Goal: Task Accomplishment & Management: Use online tool/utility

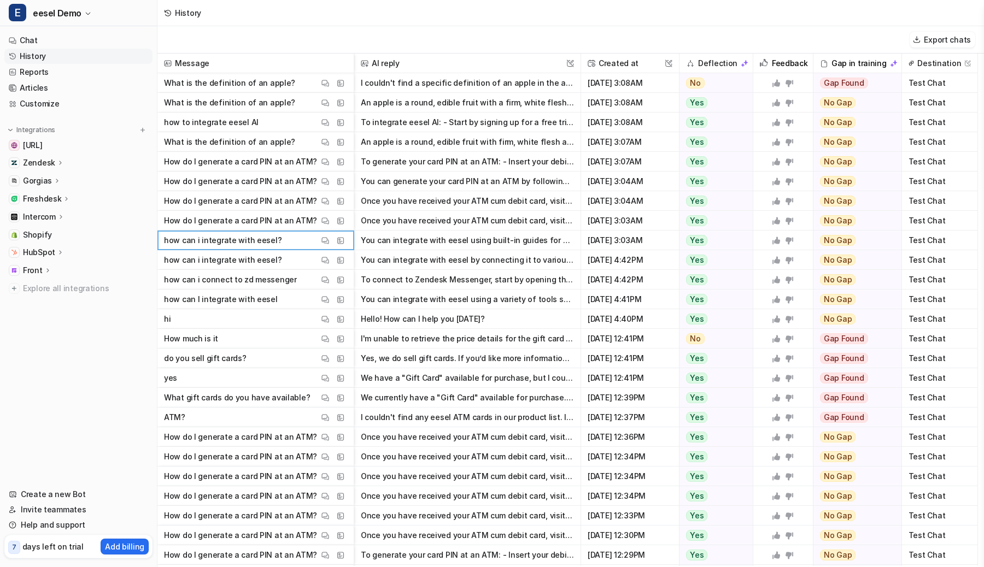
click at [522, 326] on button "Hello! How can I help you [DATE]?" at bounding box center [467, 319] width 213 height 20
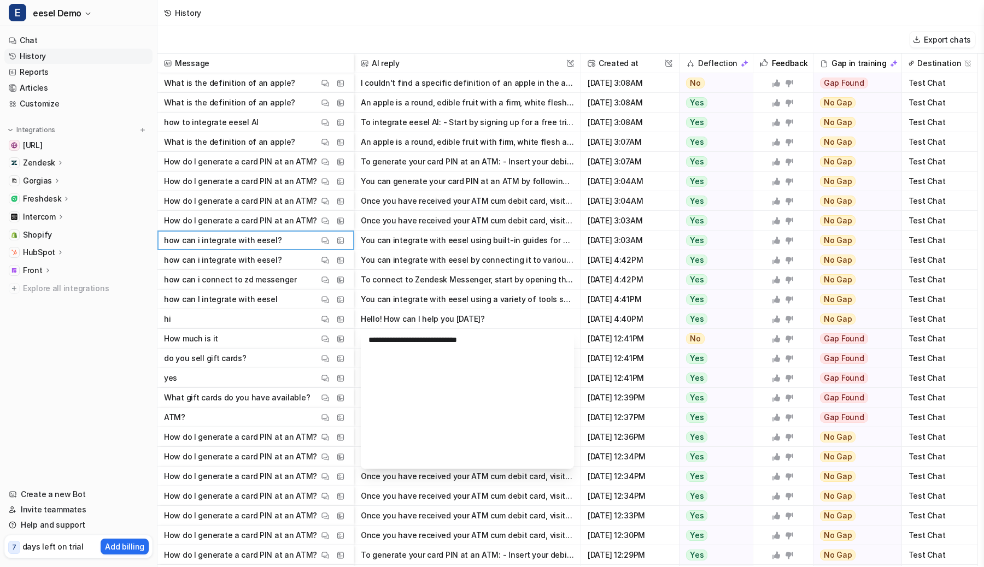
click at [40, 158] on p "Zendesk" at bounding box center [39, 162] width 32 height 11
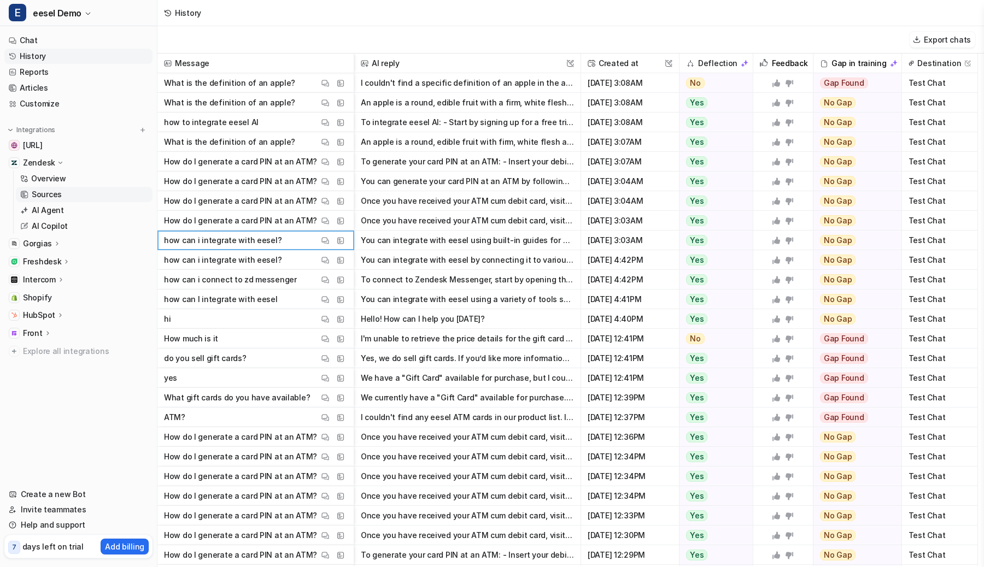
click at [46, 194] on p "Sources" at bounding box center [47, 194] width 30 height 11
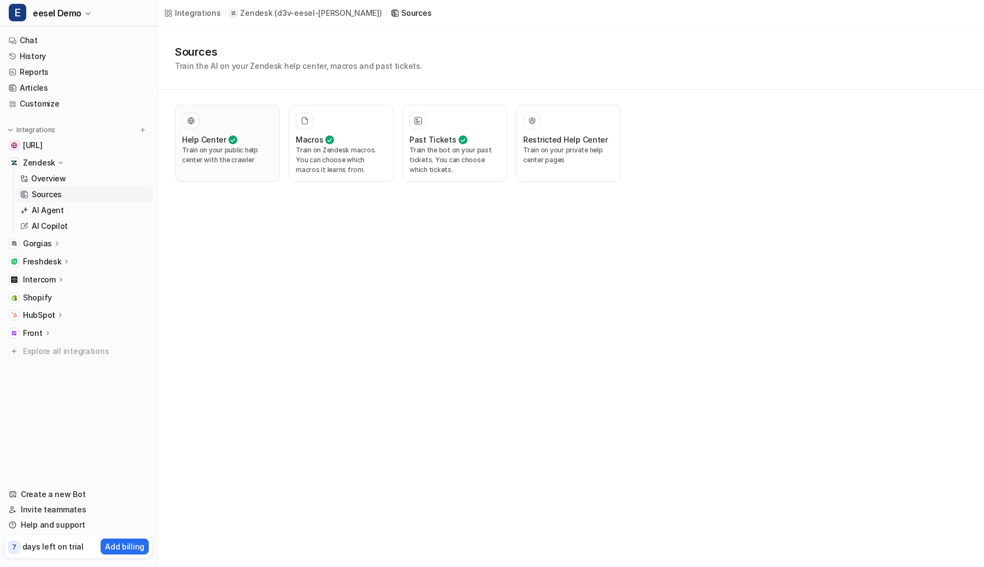
click at [217, 138] on h3 "Help Center" at bounding box center [204, 139] width 44 height 11
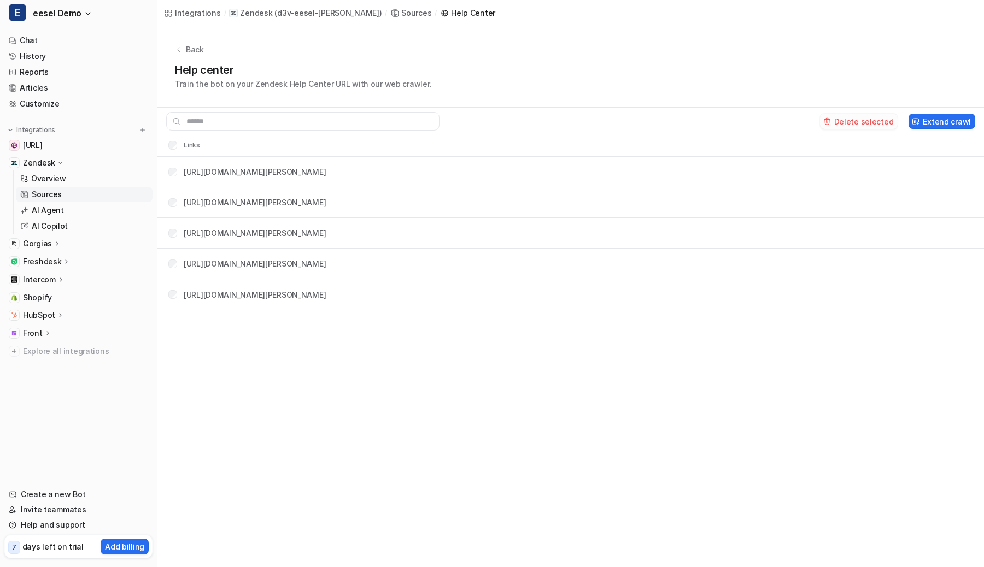
click at [878, 126] on button "Delete selected" at bounding box center [859, 121] width 78 height 15
click at [41, 254] on div "Freshdesk" at bounding box center [78, 261] width 148 height 15
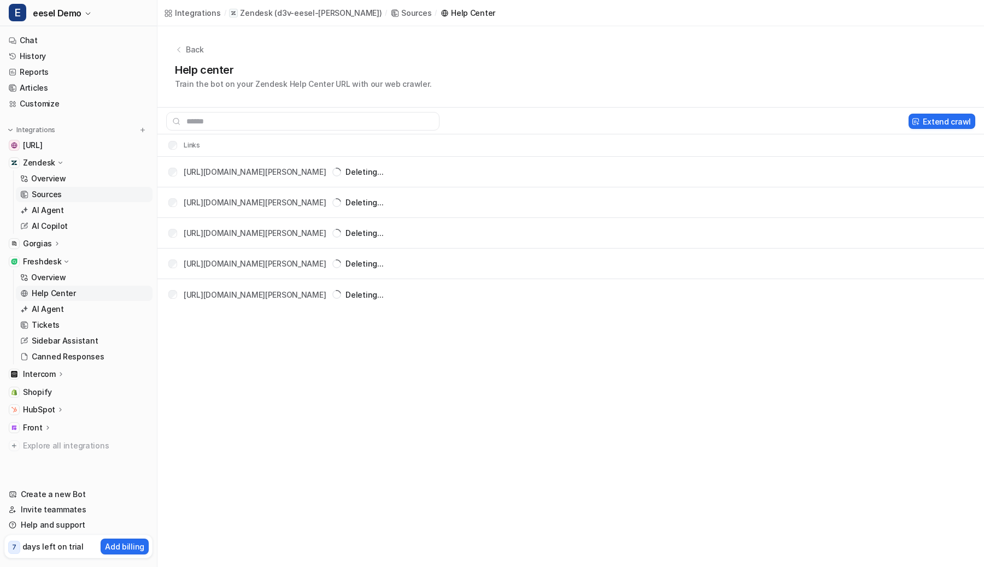
click at [37, 295] on p "Help Center" at bounding box center [54, 293] width 44 height 11
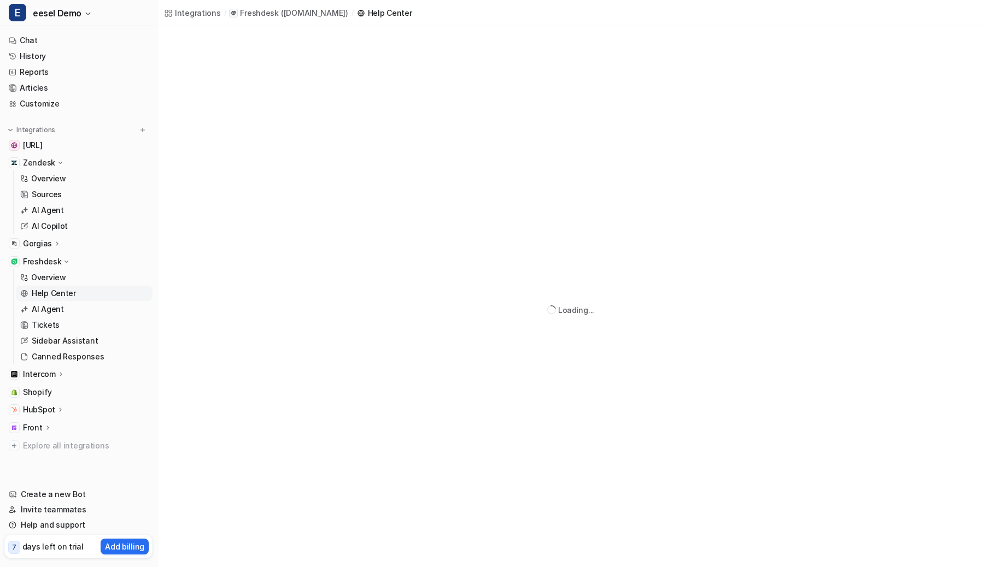
click at [54, 244] on icon at bounding box center [58, 243] width 8 height 8
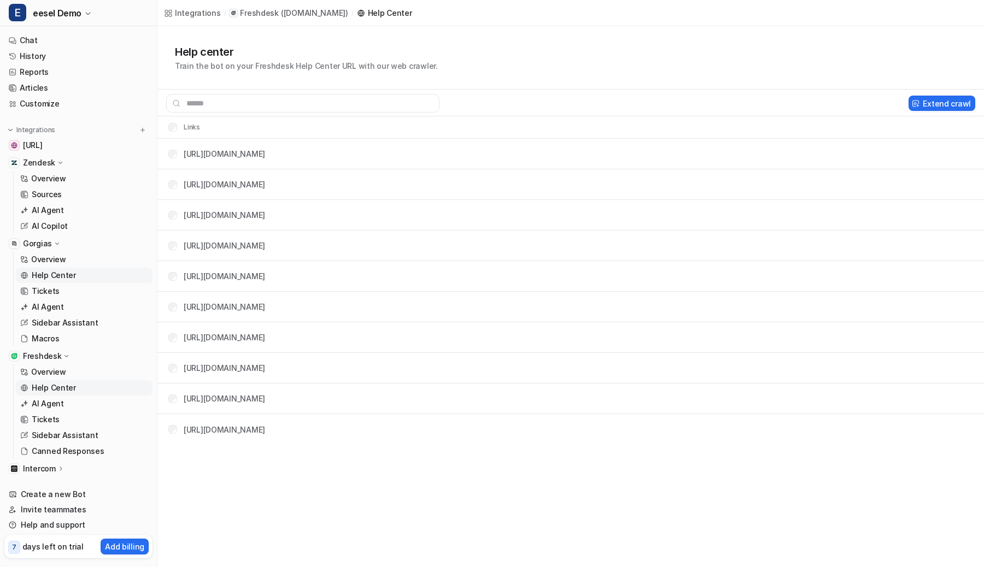
click at [51, 272] on p "Help Center" at bounding box center [54, 275] width 44 height 11
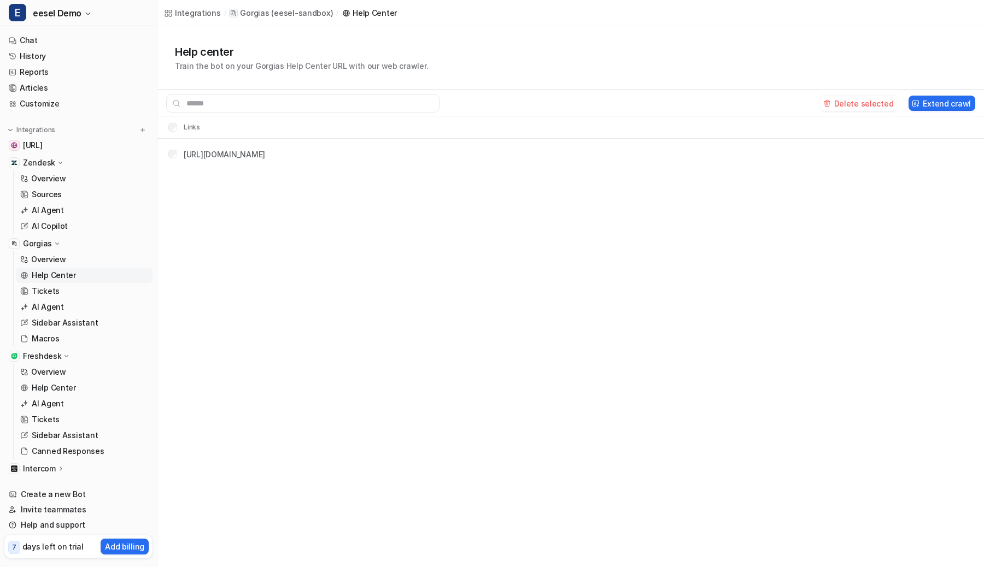
drag, startPoint x: 954, startPoint y: 107, endPoint x: 900, endPoint y: 163, distance: 77.3
click at [900, 163] on div "Help center Train the bot on your Gorgias Help Center URL with our web crawler.…" at bounding box center [570, 97] width 826 height 143
click at [862, 105] on button "Delete selected" at bounding box center [859, 103] width 78 height 15
click at [54, 385] on p "Help Center" at bounding box center [54, 388] width 44 height 11
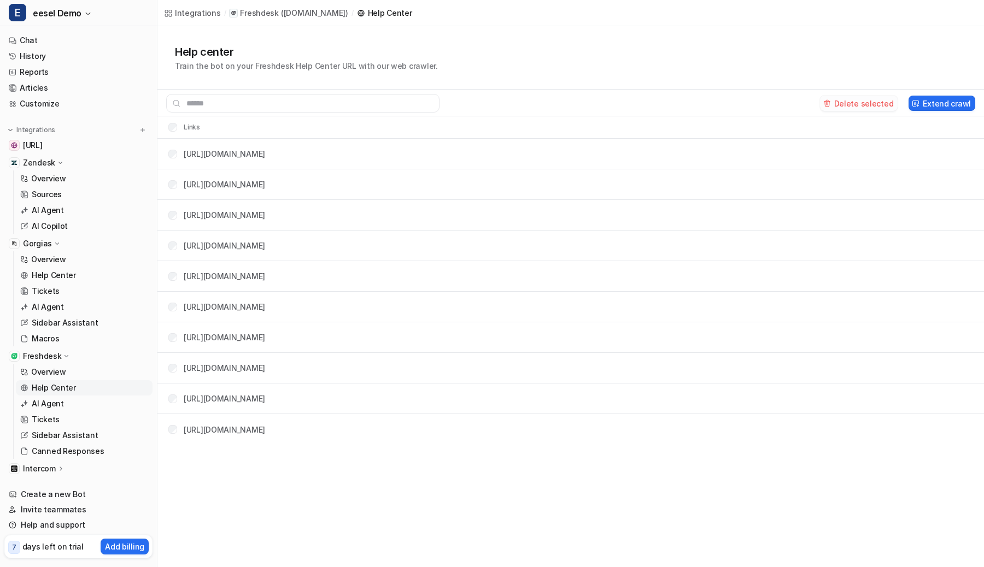
click at [870, 98] on button "Delete selected" at bounding box center [859, 103] width 78 height 15
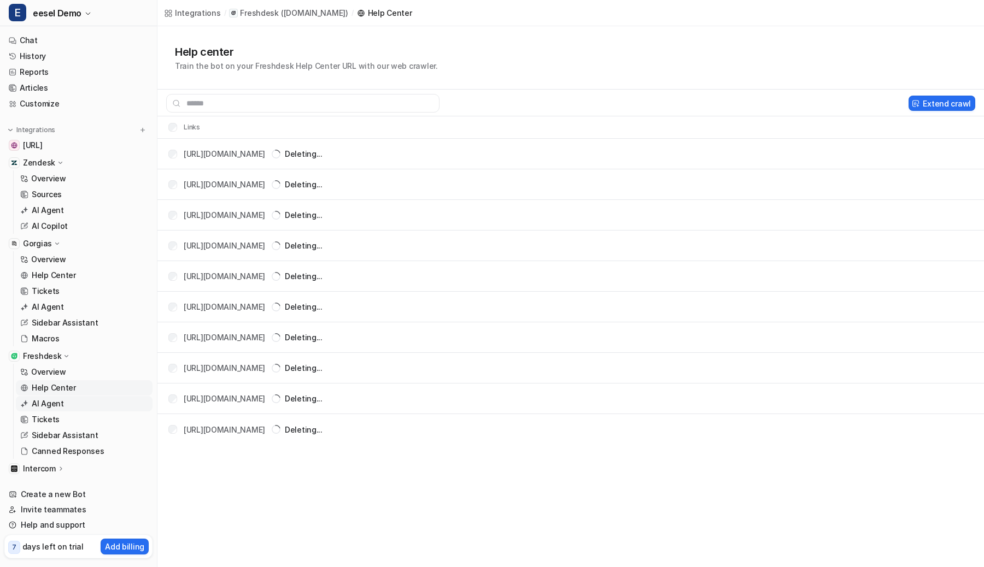
scroll to position [101, 0]
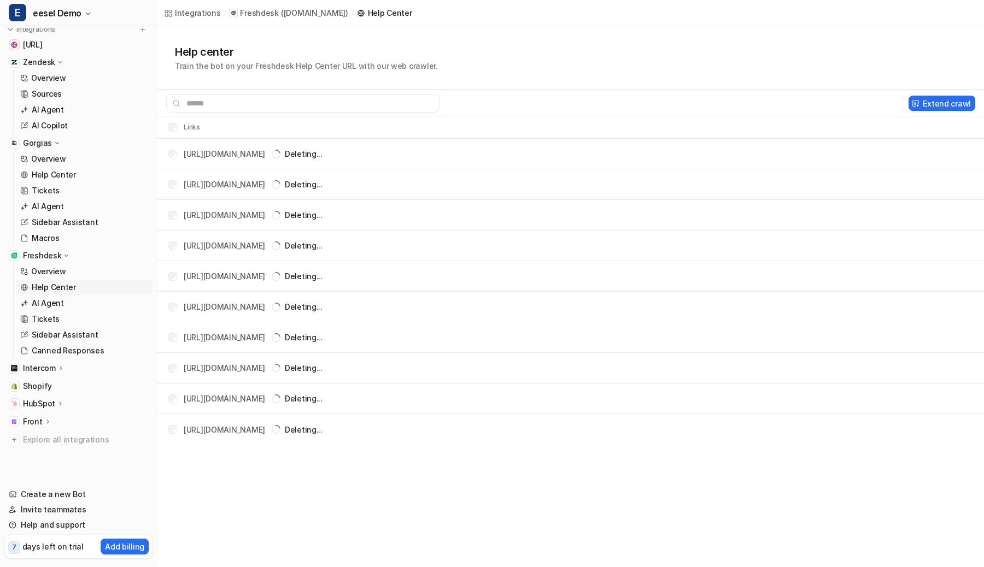
click at [52, 373] on p "Intercom" at bounding box center [39, 368] width 33 height 11
click at [48, 398] on p "Help Center" at bounding box center [54, 400] width 44 height 11
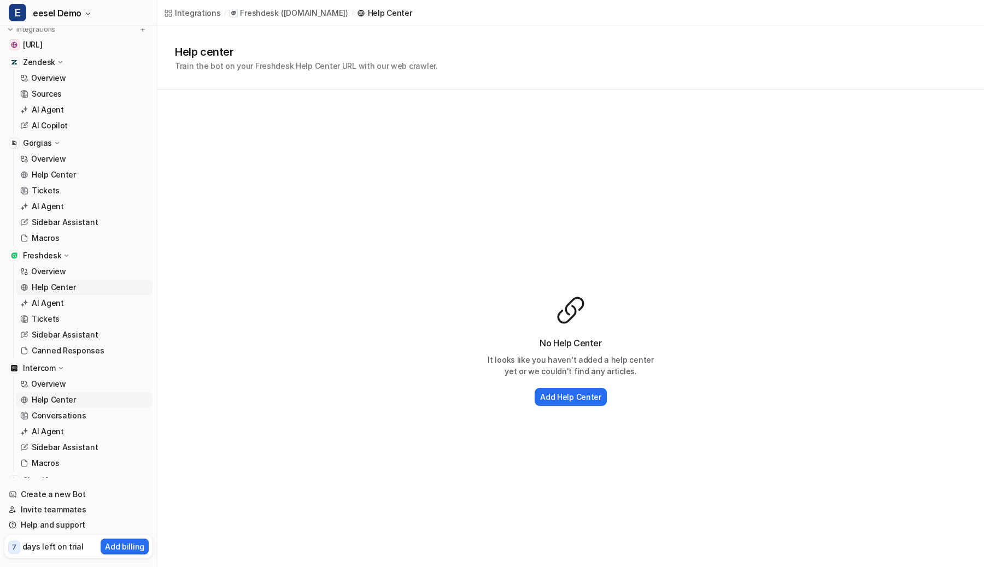
scroll to position [195, 0]
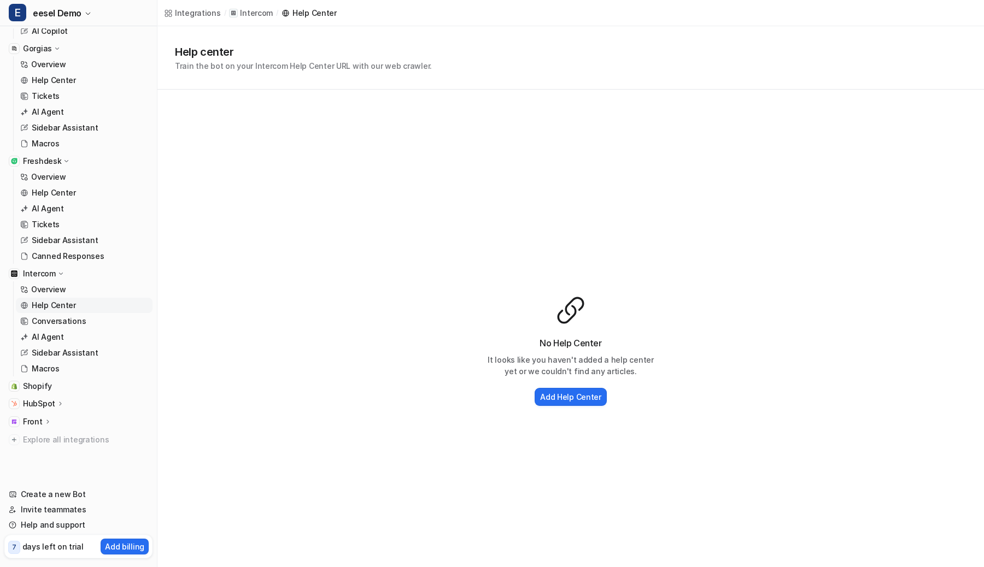
click at [39, 422] on p "Front" at bounding box center [33, 421] width 20 height 11
click at [47, 384] on span "Shopify" at bounding box center [37, 386] width 29 height 11
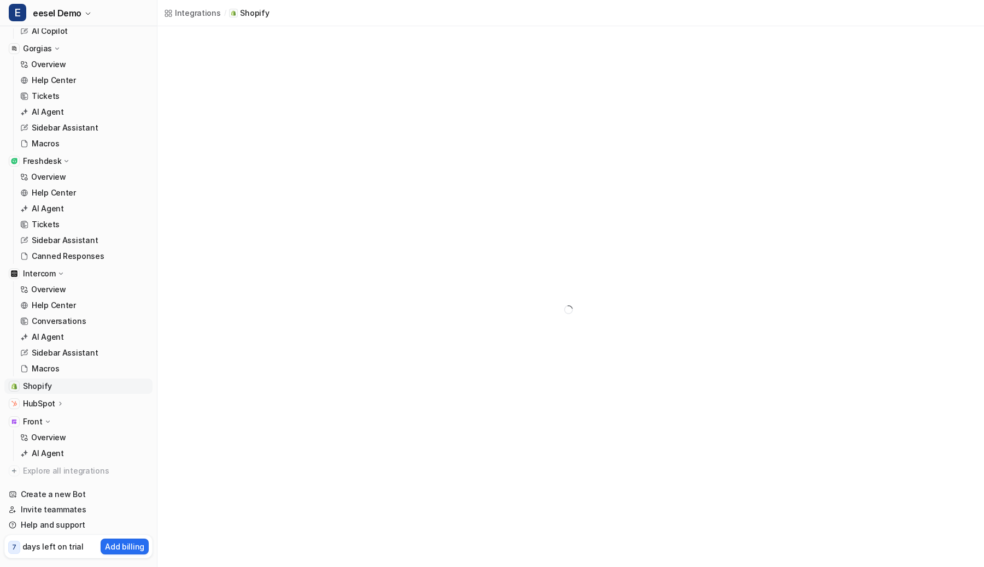
click at [48, 405] on p "HubSpot" at bounding box center [39, 403] width 32 height 11
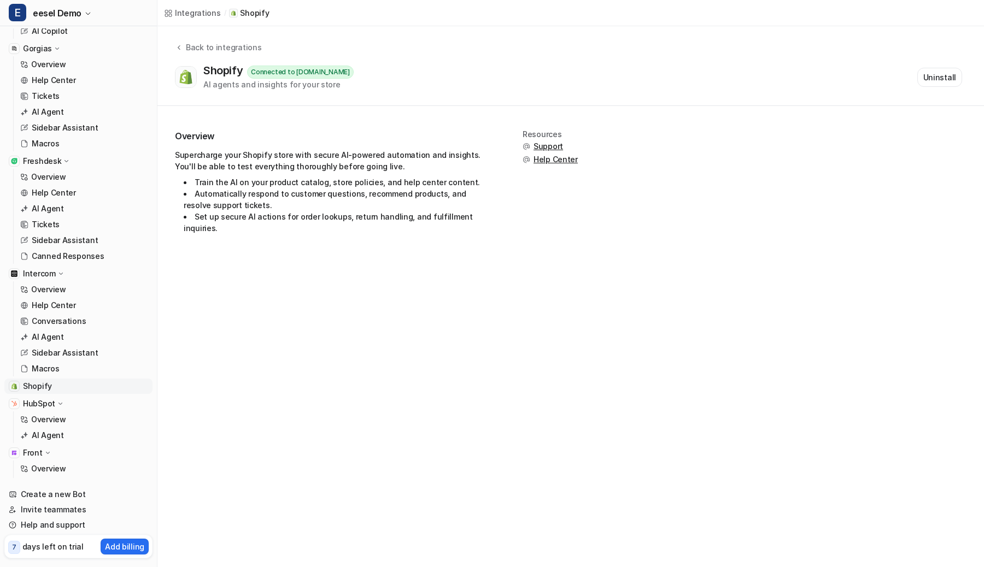
click at [49, 404] on p "HubSpot" at bounding box center [39, 403] width 32 height 11
click at [44, 418] on icon at bounding box center [48, 422] width 8 height 8
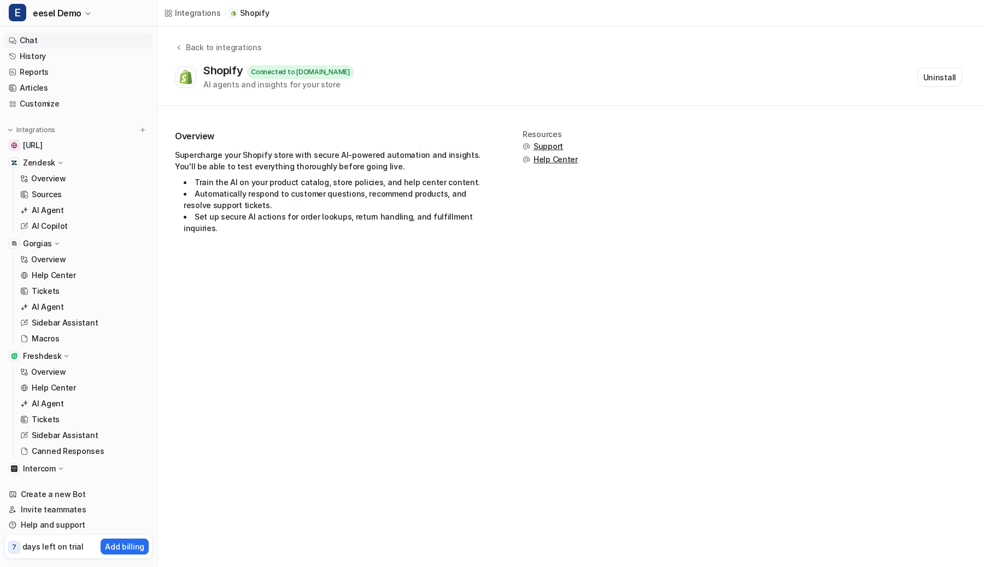
click at [59, 44] on link "Chat" at bounding box center [78, 40] width 148 height 15
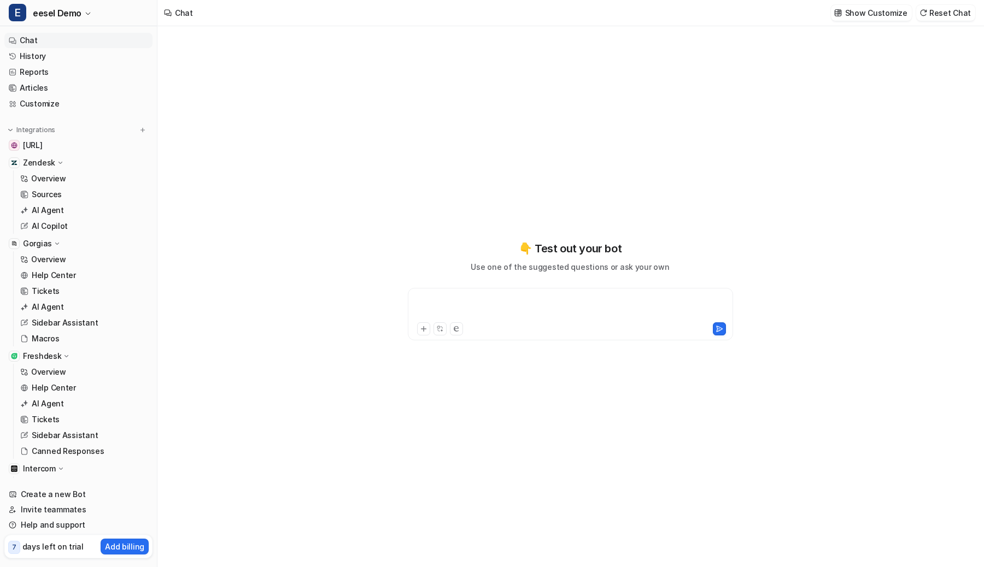
click at [452, 310] on div at bounding box center [570, 307] width 320 height 25
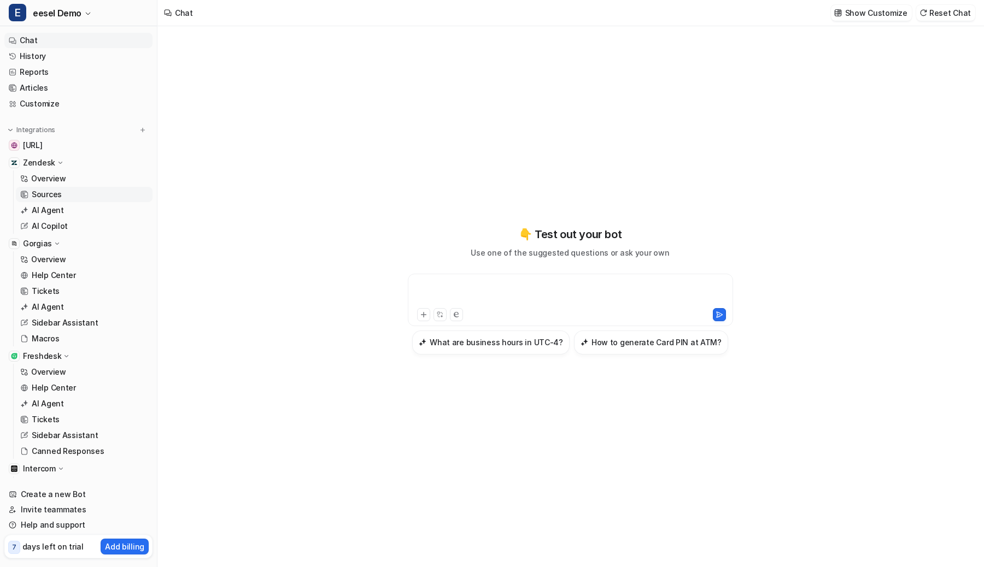
click at [61, 191] on link "Sources" at bounding box center [84, 194] width 137 height 15
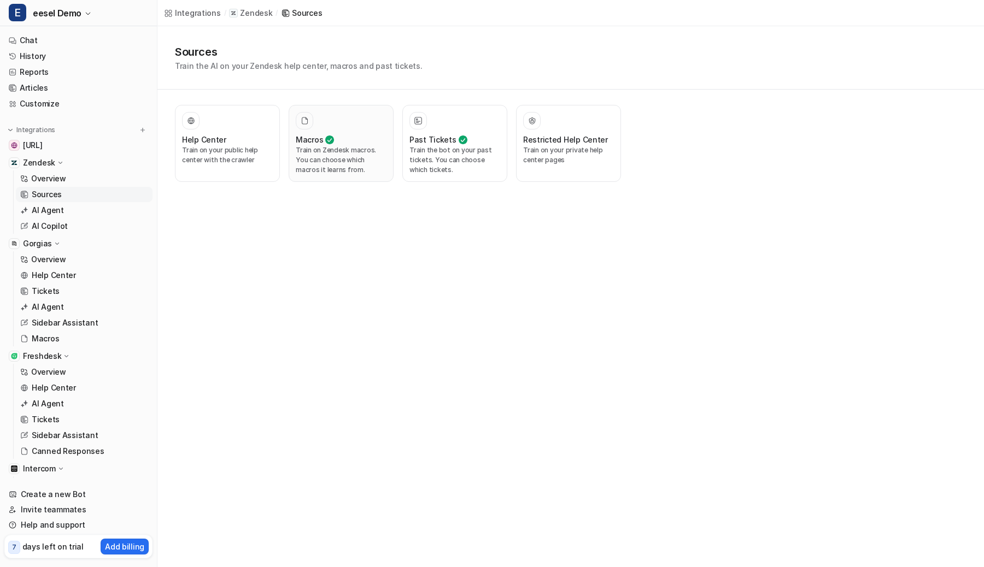
click at [367, 130] on div "Macros Train on Zendesk macros. You can choose which macros it learns from." at bounding box center [341, 143] width 91 height 63
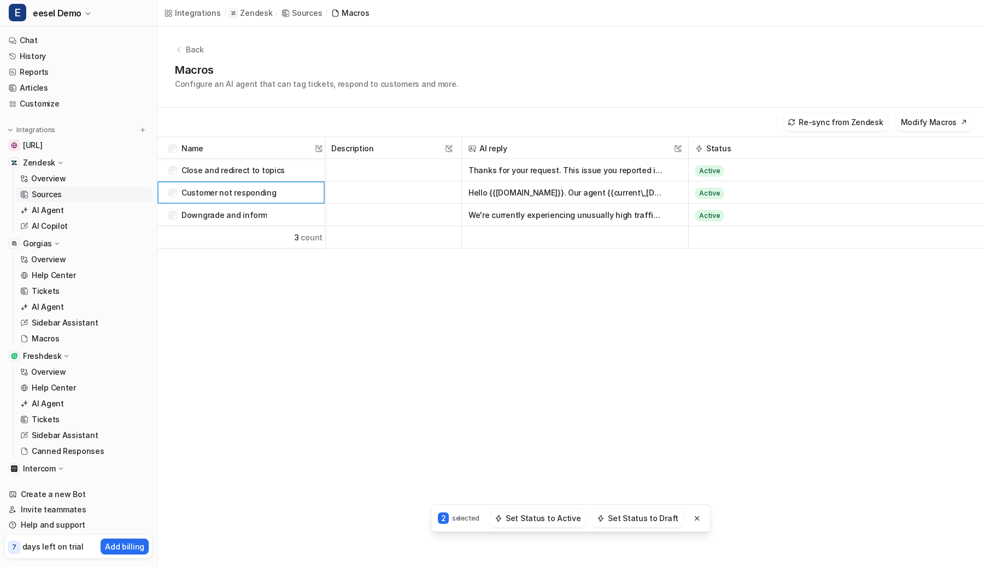
click at [175, 176] on div "Close and redirect to topics" at bounding box center [239, 170] width 142 height 22
click at [937, 126] on button "Modify Macros" at bounding box center [934, 122] width 78 height 18
click at [942, 127] on button "Modify Macros" at bounding box center [934, 122] width 78 height 18
click at [815, 118] on button "Re-sync from Zendesk" at bounding box center [835, 122] width 105 height 18
click at [684, 112] on div "Syncing in... 16s Modify Macros" at bounding box center [570, 122] width 826 height 29
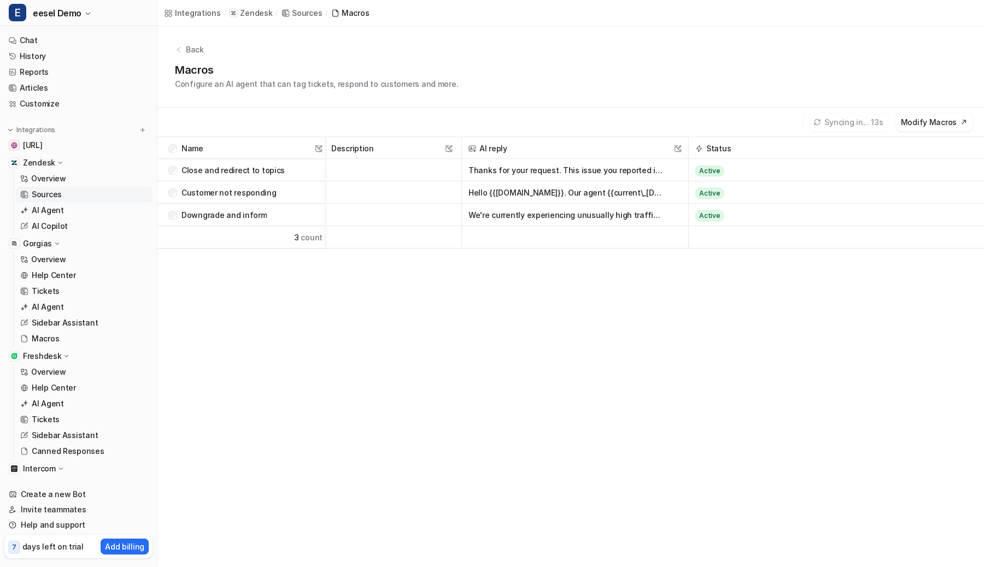
click at [214, 106] on div "Back Macros Configure an AI agent that can tag tickets, respond to customers an…" at bounding box center [570, 66] width 826 height 81
click at [608, 518] on button "Set Status to Draft" at bounding box center [637, 518] width 91 height 18
click at [197, 121] on div "Re-sync from Zendesk Modify Macros" at bounding box center [570, 122] width 826 height 29
click at [168, 150] on div "Name This field cannot be modified" at bounding box center [240, 148] width 167 height 22
click at [77, 38] on link "Chat" at bounding box center [78, 40] width 148 height 15
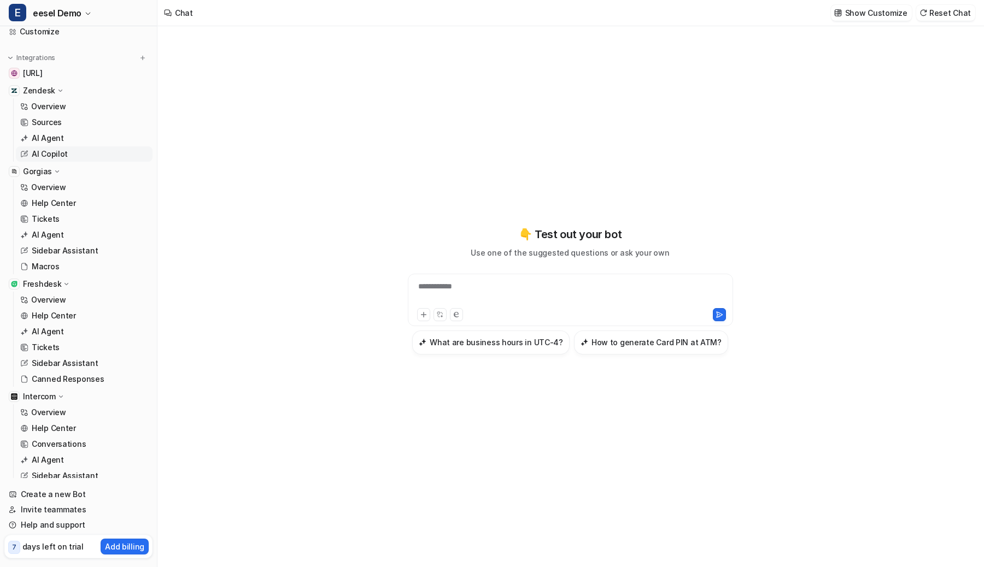
scroll to position [195, 0]
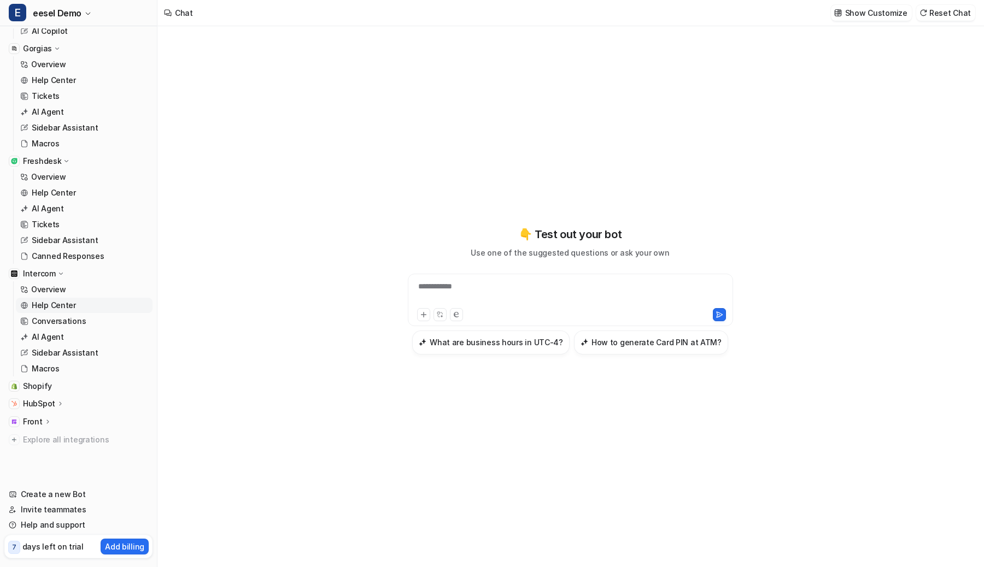
click at [49, 304] on p "Help Center" at bounding box center [54, 305] width 44 height 11
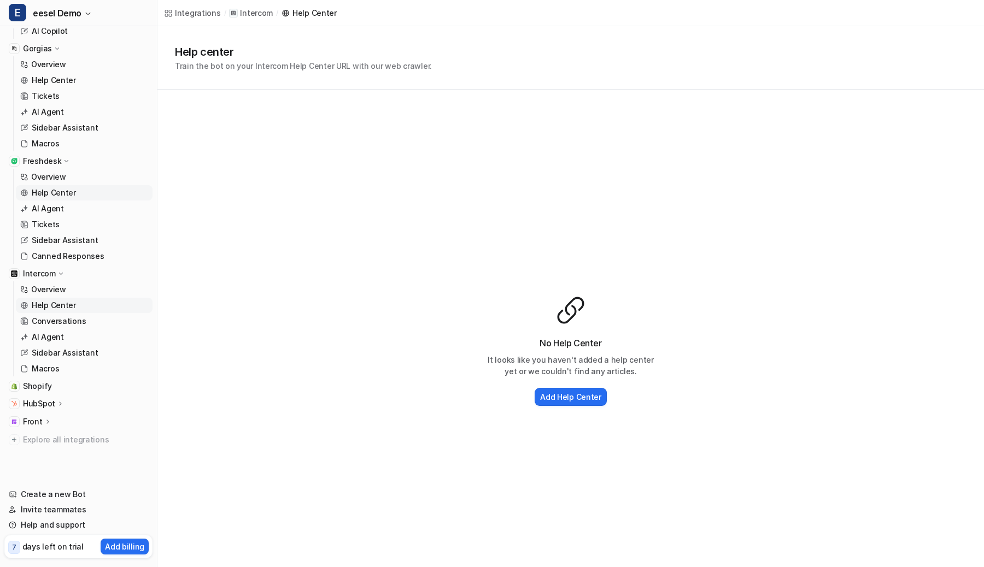
click at [68, 198] on link "Help Center" at bounding box center [84, 192] width 137 height 15
click at [70, 77] on p "Help Center" at bounding box center [54, 80] width 44 height 11
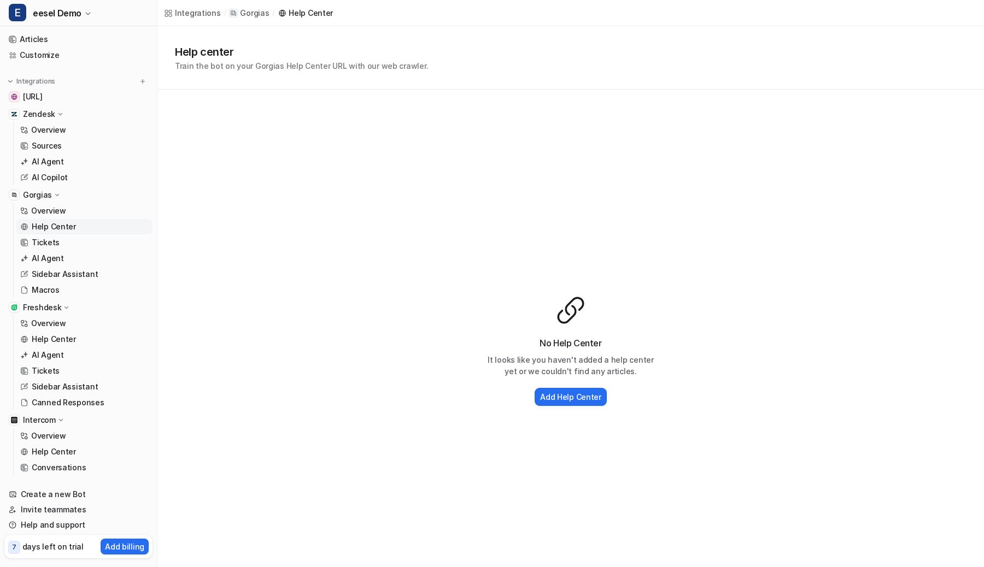
scroll to position [43, 0]
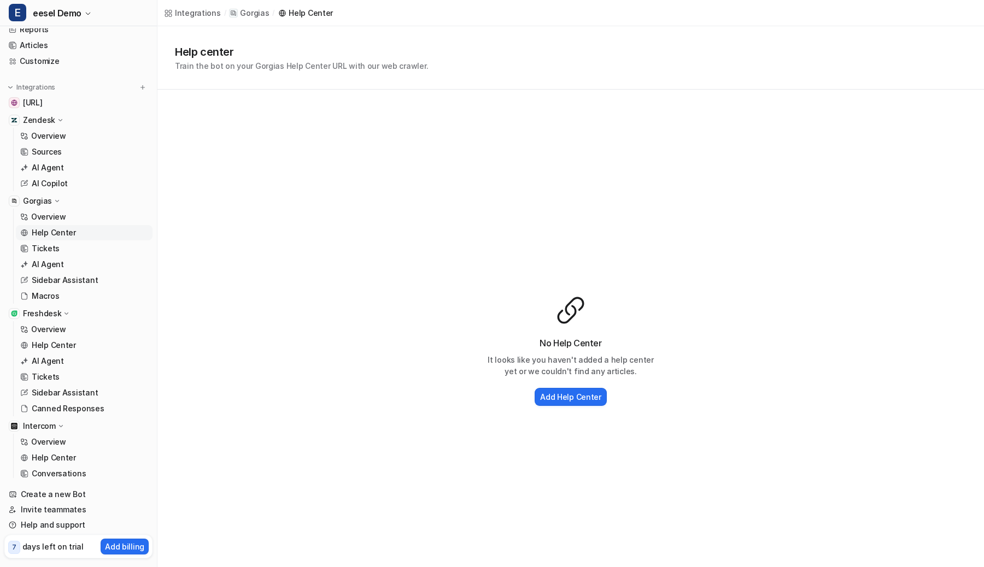
click at [46, 232] on p "Help Center" at bounding box center [54, 232] width 44 height 11
click at [63, 154] on link "Sources" at bounding box center [84, 151] width 137 height 15
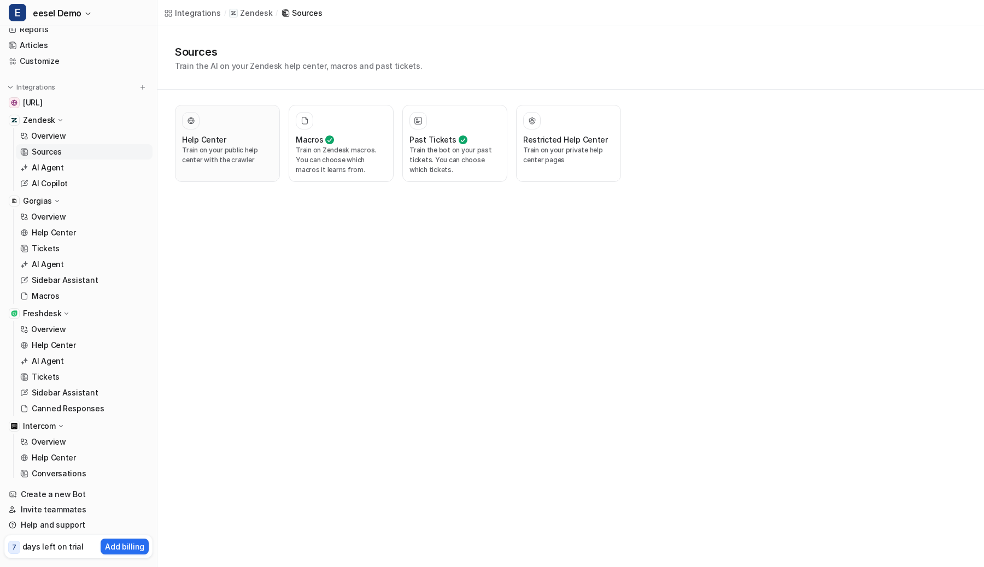
click at [210, 139] on h3 "Help Center" at bounding box center [204, 139] width 44 height 11
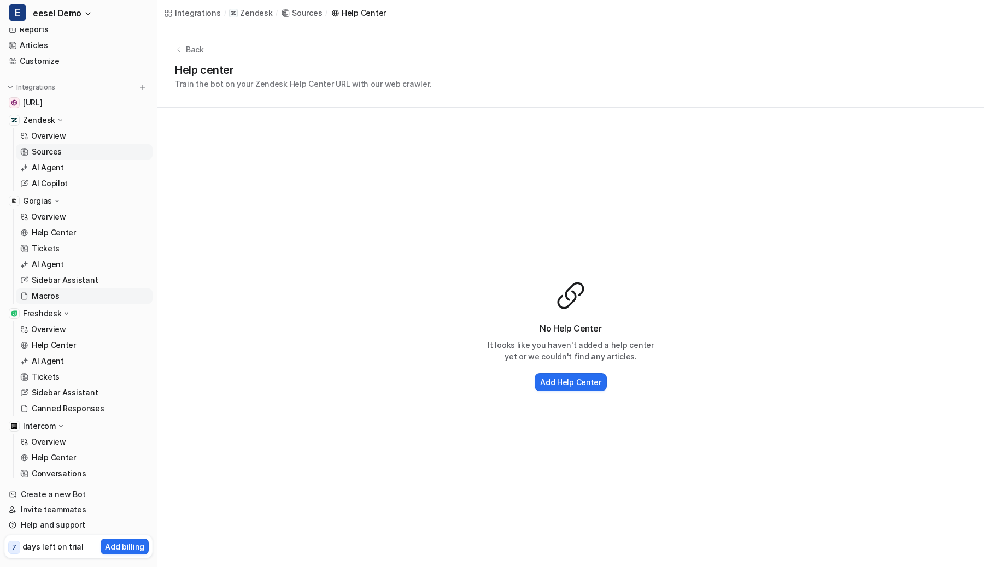
click at [68, 297] on link "Macros" at bounding box center [84, 296] width 137 height 15
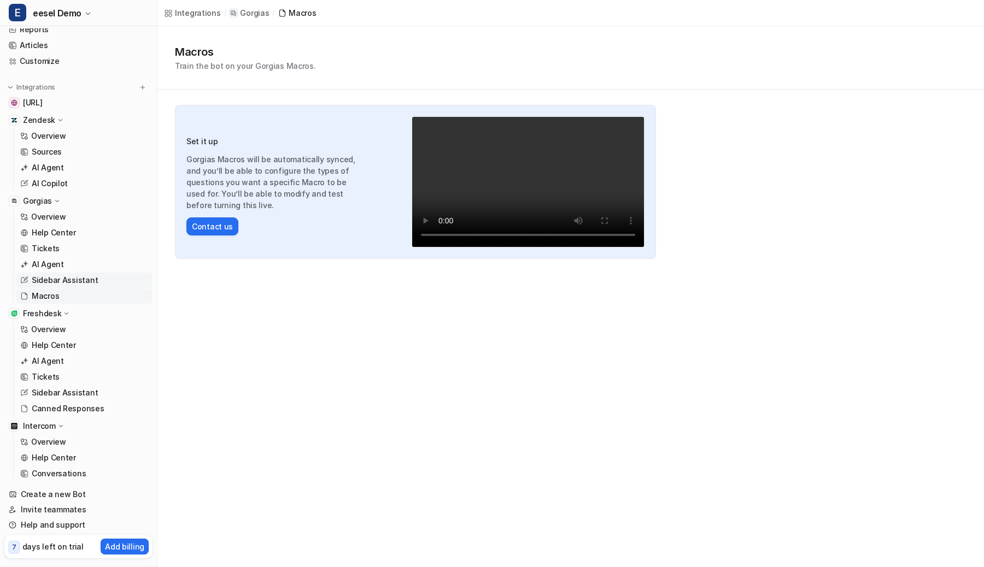
click at [74, 285] on p "Sidebar Assistant" at bounding box center [65, 280] width 66 height 11
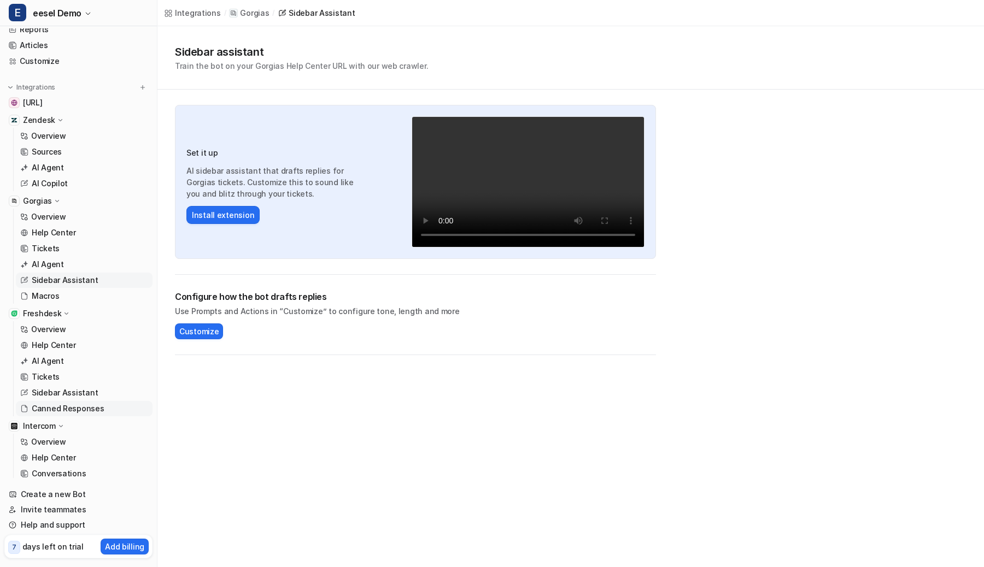
click at [64, 413] on p "Canned Responses" at bounding box center [68, 408] width 73 height 11
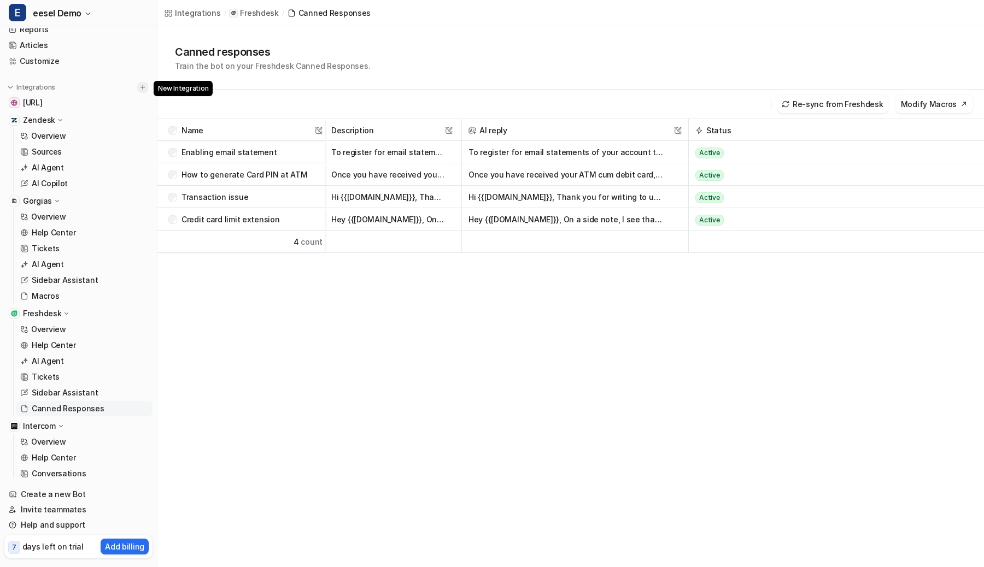
click at [139, 85] on img at bounding box center [143, 88] width 8 height 8
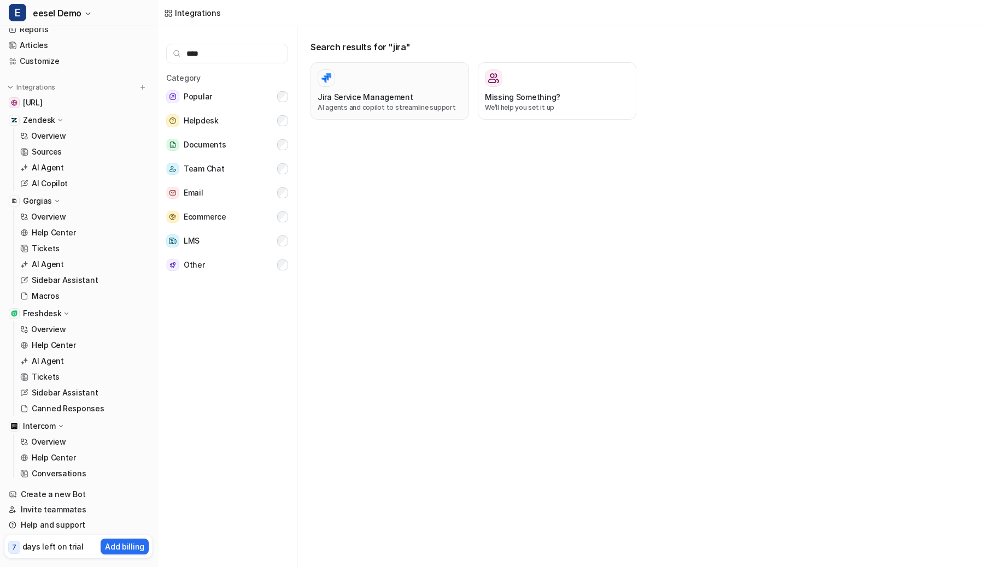
type input "****"
click at [348, 75] on div at bounding box center [389, 77] width 144 height 17
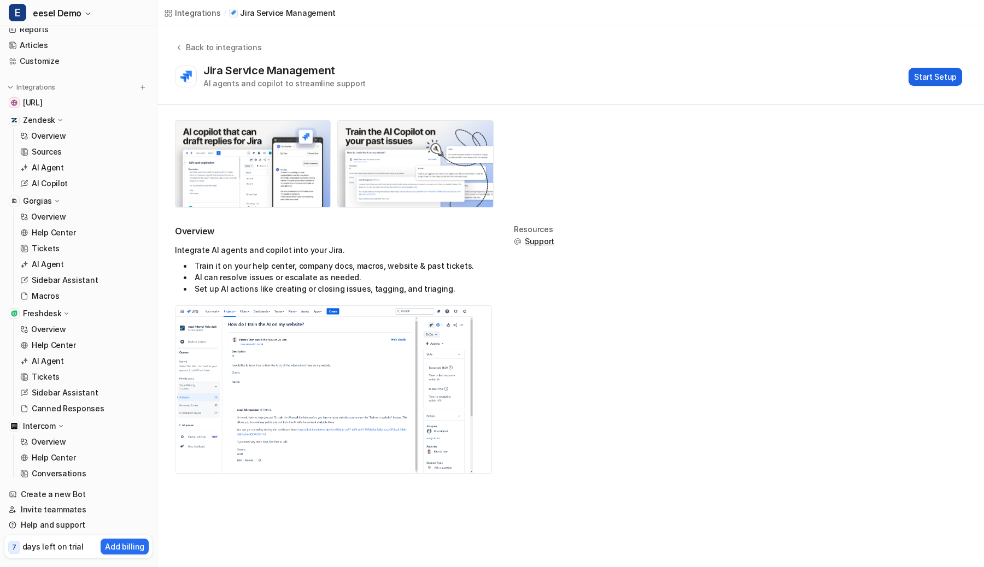
click at [928, 78] on button "Start Setup" at bounding box center [935, 77] width 54 height 18
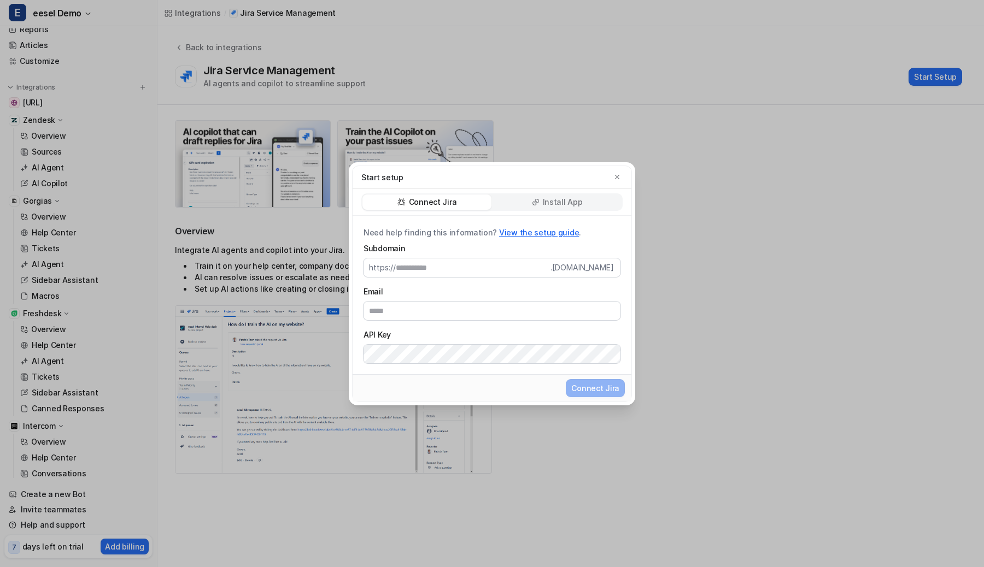
click at [525, 203] on div "Install App" at bounding box center [556, 202] width 129 height 15
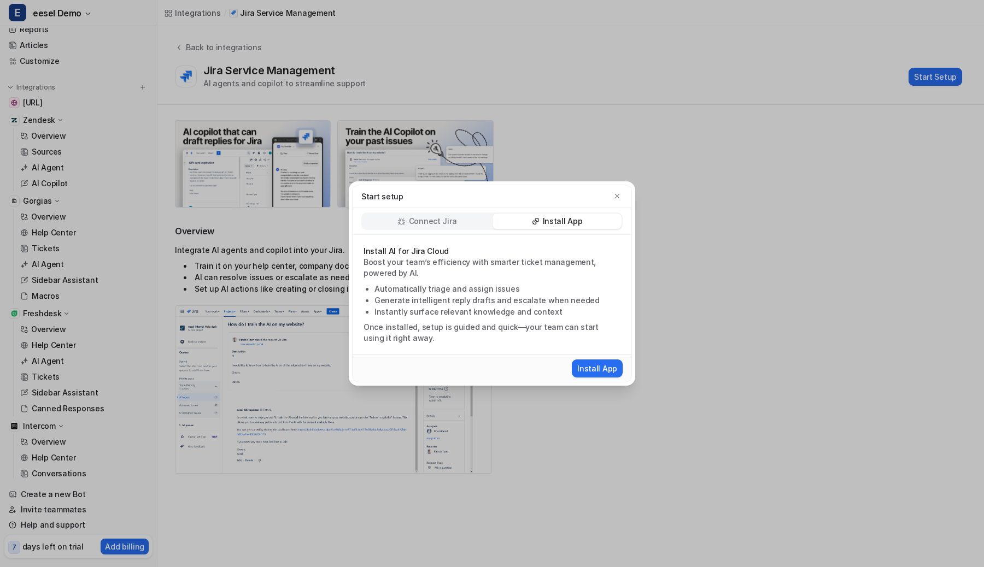
click at [456, 218] on div "Connect Jira" at bounding box center [426, 221] width 129 height 15
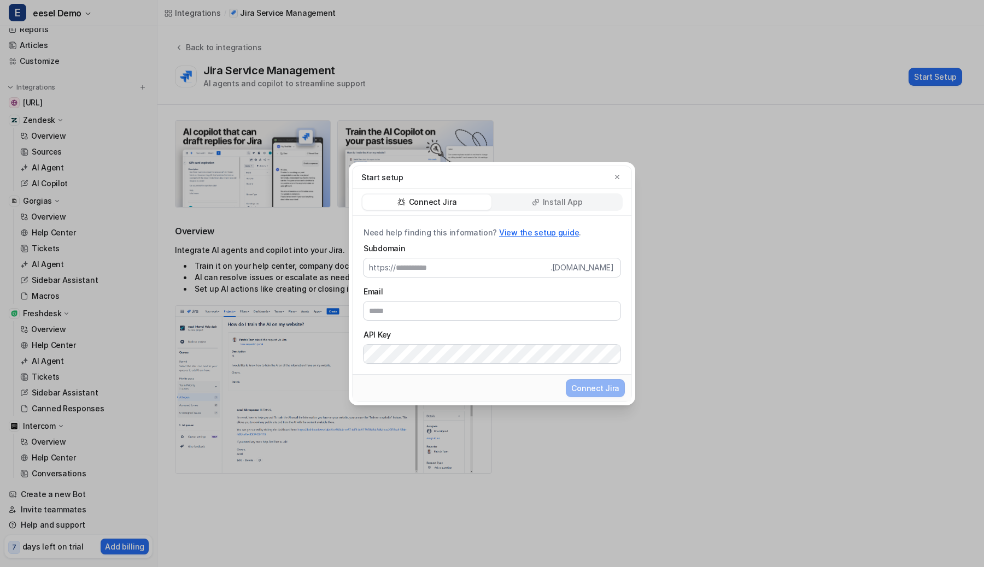
click at [545, 204] on p "Install App" at bounding box center [563, 202] width 40 height 11
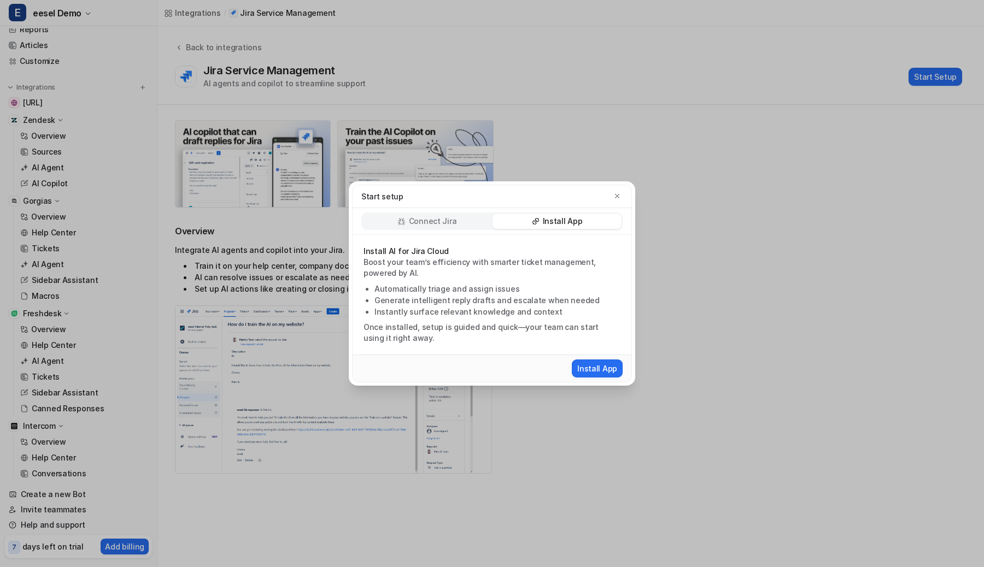
click at [468, 225] on div "Connect Jira" at bounding box center [426, 221] width 129 height 15
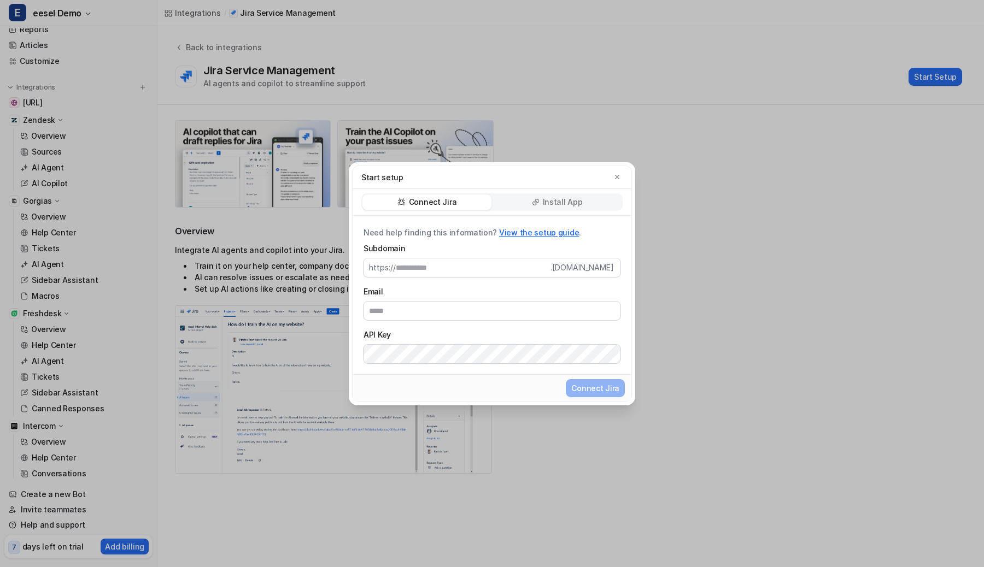
click at [526, 207] on div "Install App" at bounding box center [556, 202] width 129 height 15
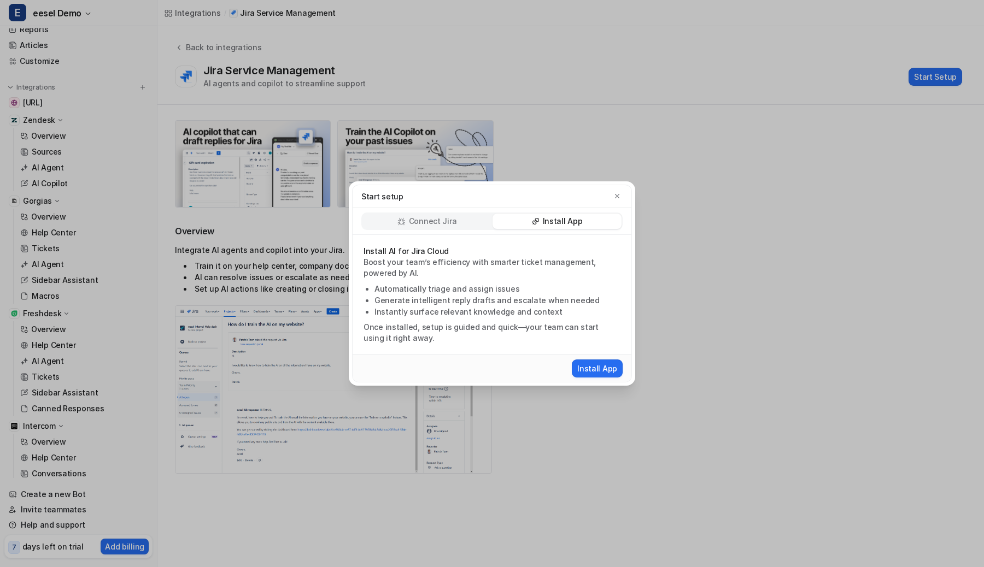
click at [473, 227] on div "Connect Jira" at bounding box center [426, 221] width 129 height 15
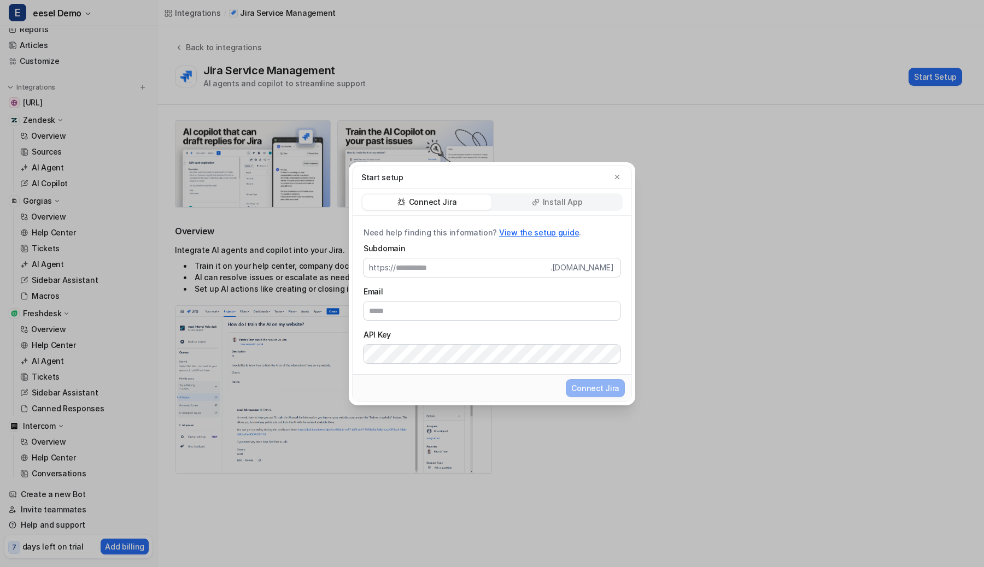
click at [543, 201] on div "Install App" at bounding box center [556, 202] width 129 height 15
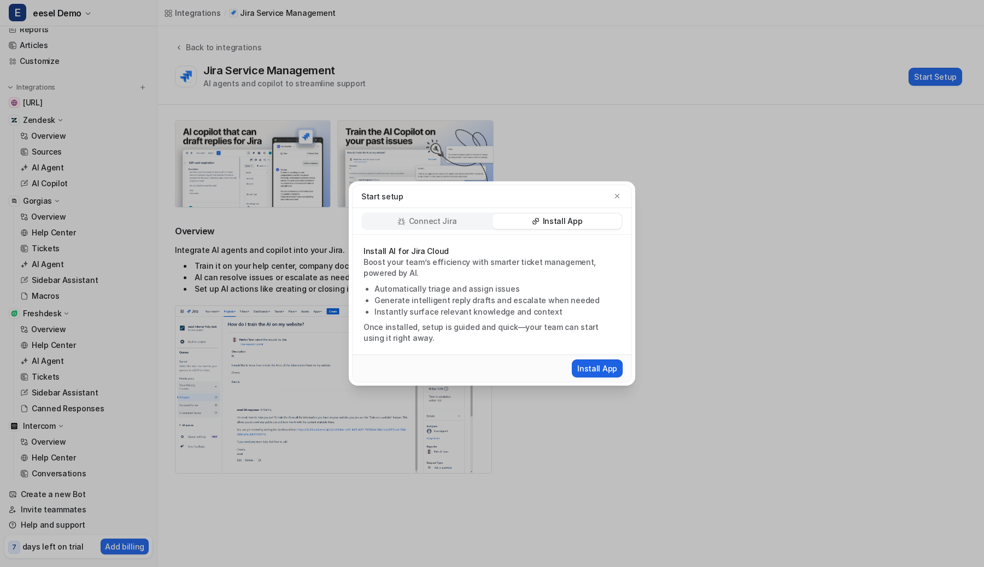
click at [586, 367] on button "Install App" at bounding box center [597, 369] width 51 height 18
click at [612, 190] on div "Start setup" at bounding box center [491, 196] width 279 height 23
click at [617, 193] on icon "button" at bounding box center [617, 196] width 8 height 8
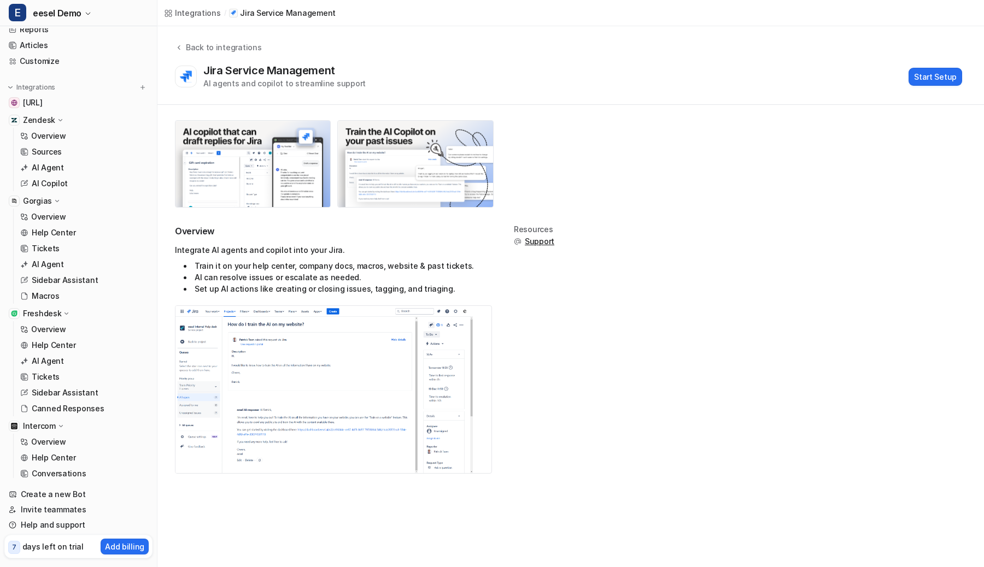
click at [52, 126] on div "Zendesk" at bounding box center [78, 120] width 148 height 15
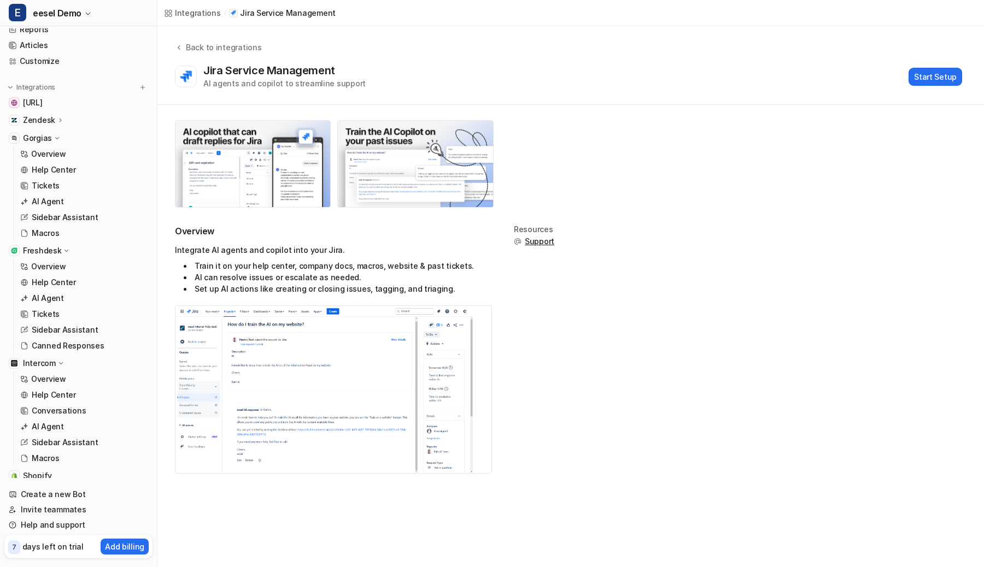
click at [46, 145] on div "Gorgias" at bounding box center [78, 138] width 148 height 15
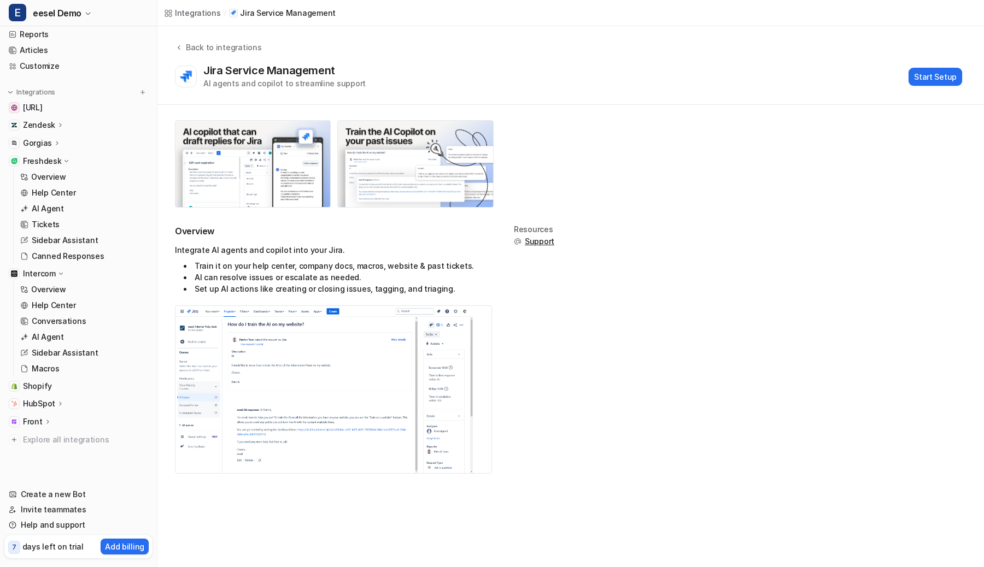
scroll to position [38, 0]
click at [44, 160] on p "Freshdesk" at bounding box center [42, 161] width 38 height 11
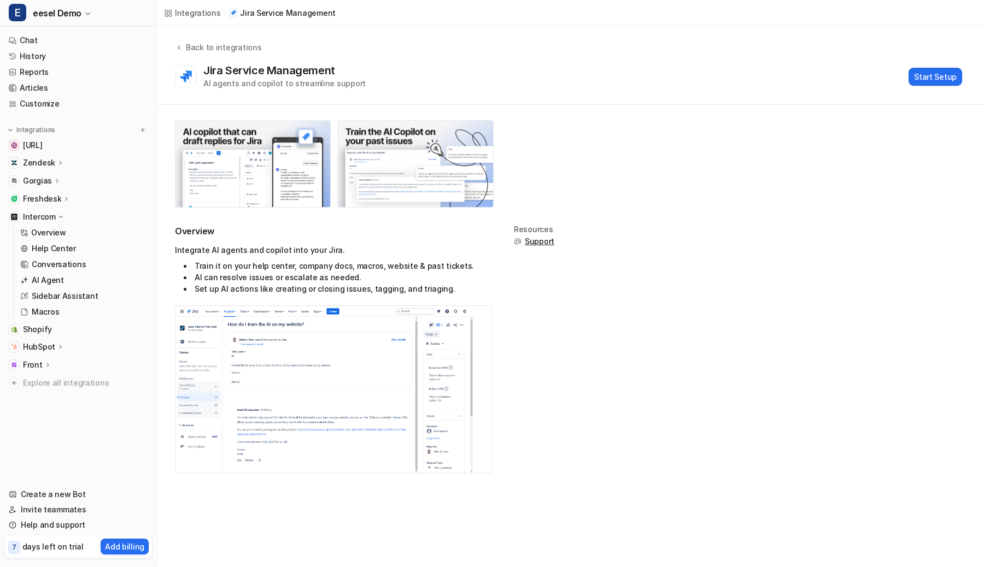
scroll to position [0, 0]
click at [43, 221] on p "Intercom" at bounding box center [39, 216] width 33 height 11
click at [505, 87] on div "Jira Service Management AI agents and copilot to streamline support Start Setup" at bounding box center [568, 76] width 787 height 25
click at [523, 85] on div "Jira Service Management AI agents and copilot to streamline support Start Setup" at bounding box center [568, 76] width 787 height 25
click at [913, 72] on button "Start Setup" at bounding box center [935, 77] width 54 height 18
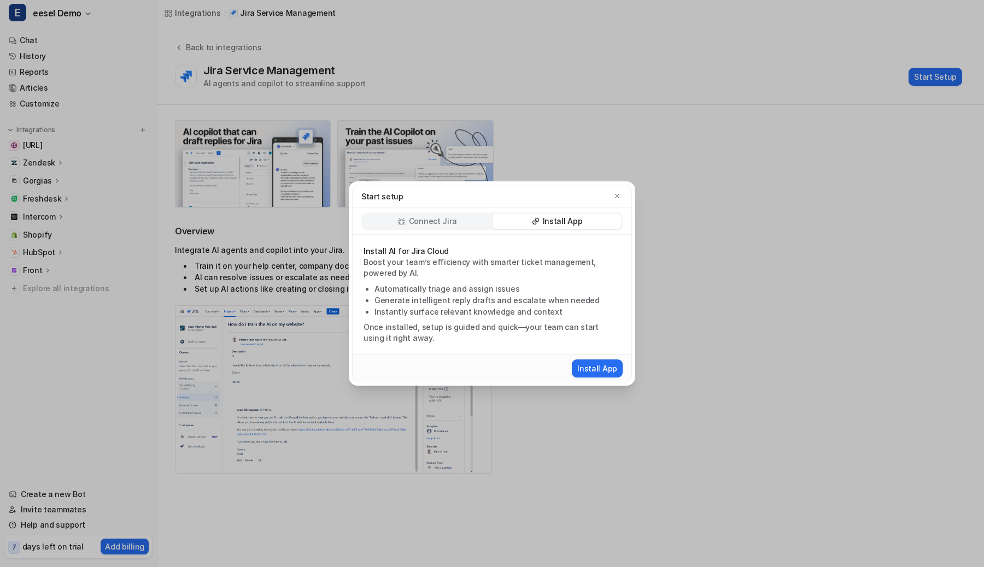
click at [475, 222] on div "Connect Jira" at bounding box center [426, 221] width 129 height 15
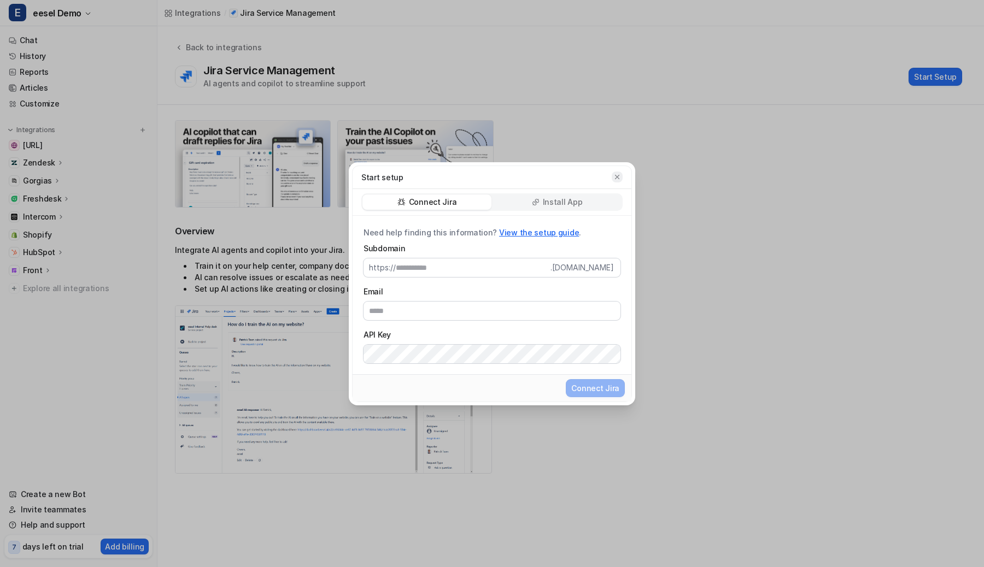
click at [621, 177] on button "button" at bounding box center [616, 177] width 11 height 11
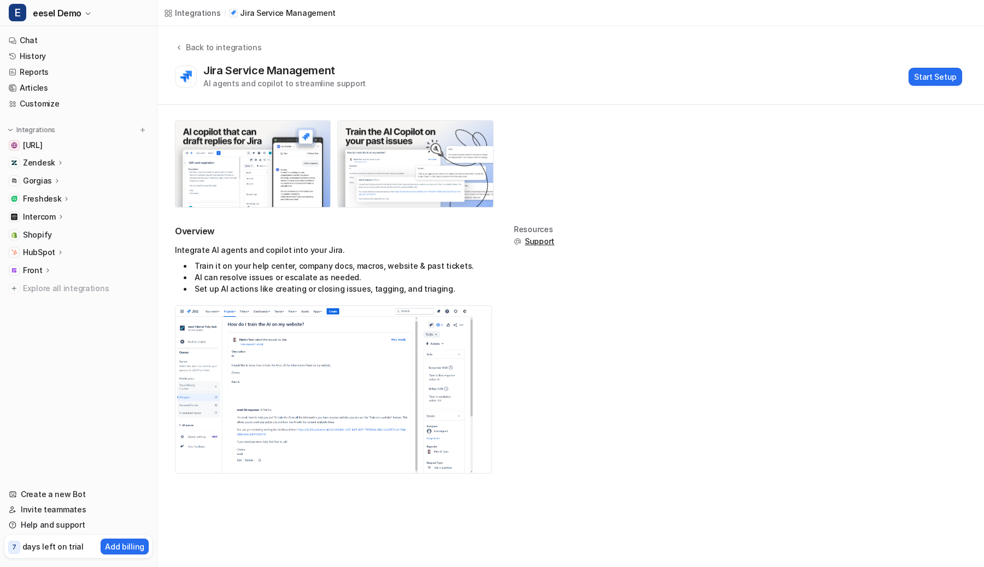
click at [499, 87] on div "Jira Service Management AI agents and copilot to streamline support Start Setup" at bounding box center [568, 76] width 787 height 25
click at [919, 75] on button "Start Setup" at bounding box center [935, 77] width 54 height 18
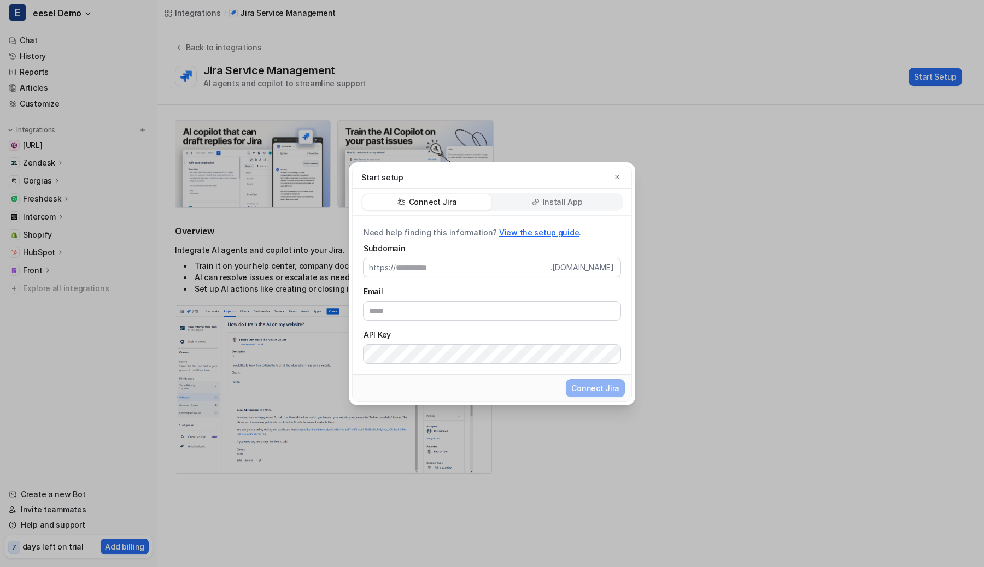
click at [585, 140] on div "Start setup Connect Jira Install App Need help finding this information? View t…" at bounding box center [492, 283] width 304 height 567
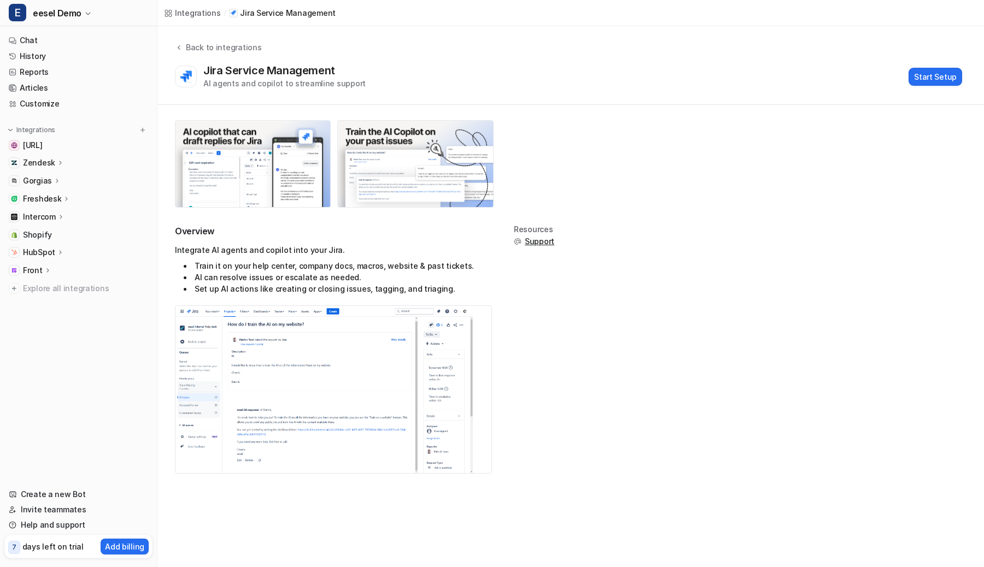
click at [517, 77] on div "Jira Service Management AI agents and copilot to streamline support Start Setup" at bounding box center [568, 76] width 787 height 25
click at [951, 75] on button "Start Setup" at bounding box center [935, 77] width 54 height 18
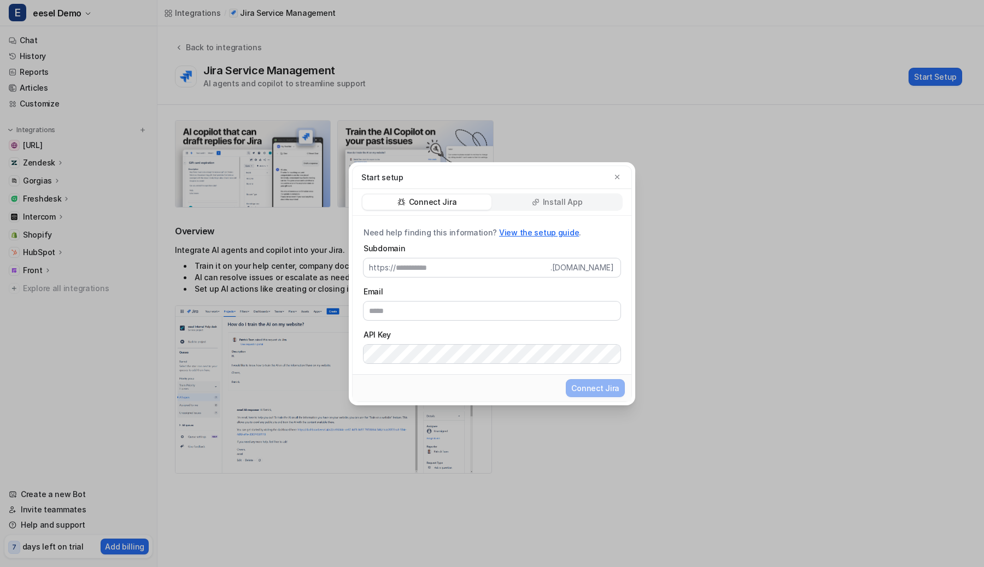
click at [546, 198] on p "Install App" at bounding box center [563, 202] width 40 height 11
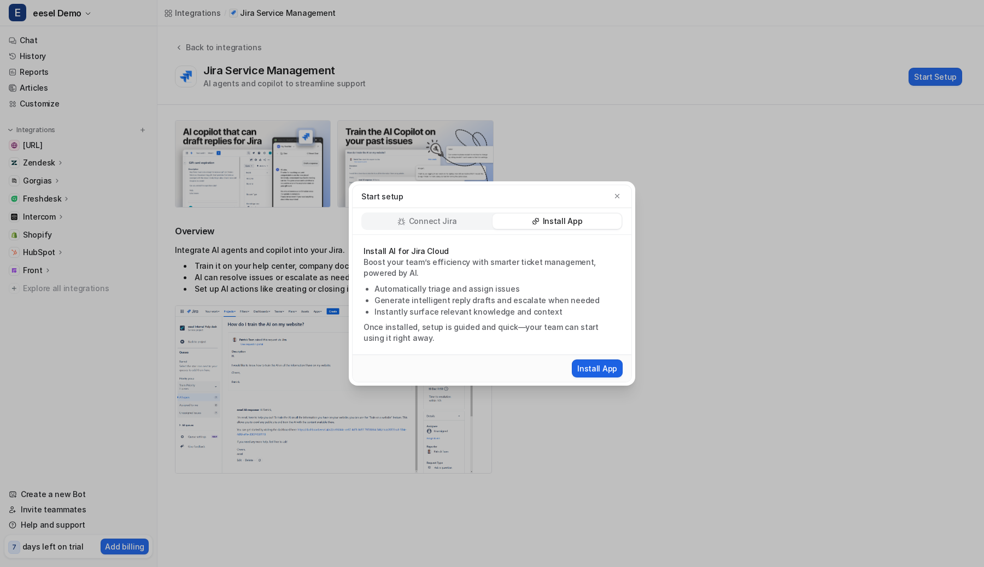
click at [605, 364] on button "Install App" at bounding box center [597, 369] width 51 height 18
click at [498, 128] on div "Start setup Connect Jira Install App Install AI for Jira Cloud Boost your team’…" at bounding box center [492, 283] width 304 height 567
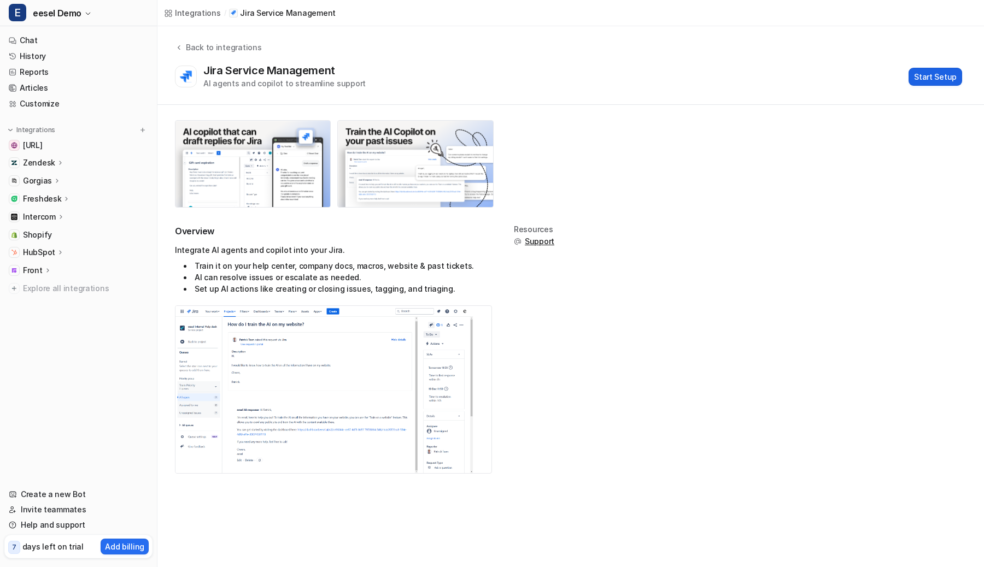
click at [935, 84] on button "Start Setup" at bounding box center [935, 77] width 54 height 18
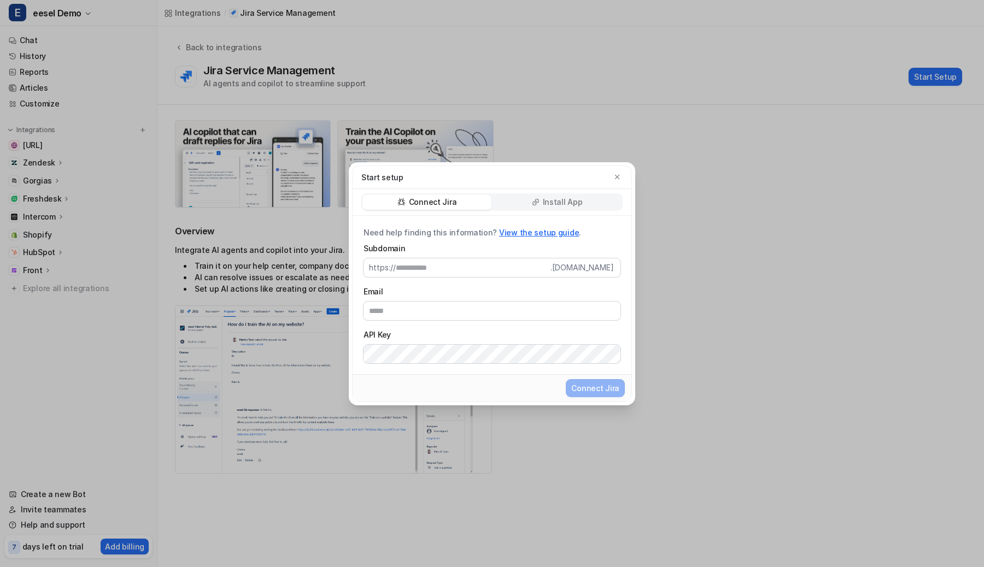
click at [527, 196] on div "Install App" at bounding box center [556, 202] width 129 height 15
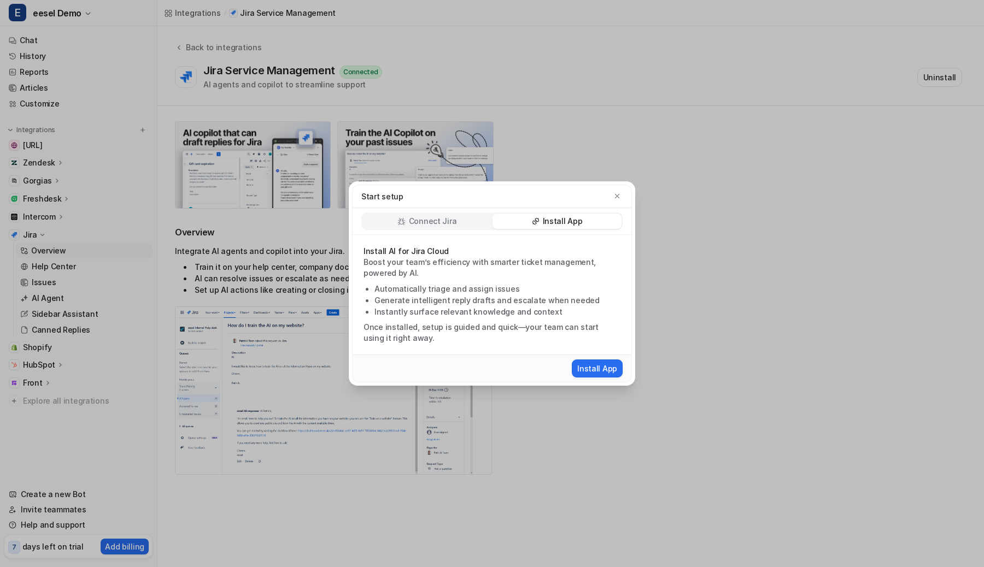
click at [277, 57] on div "Start setup Connect Jira Install App Install AI for Jira Cloud Boost your team’…" at bounding box center [492, 283] width 984 height 567
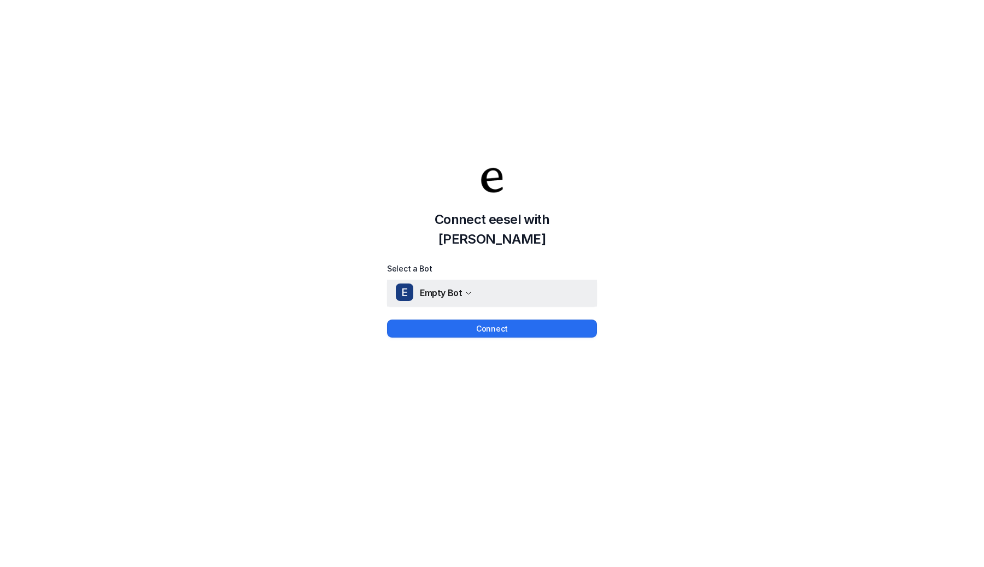
click at [454, 290] on span "Empty Bot" at bounding box center [441, 292] width 42 height 15
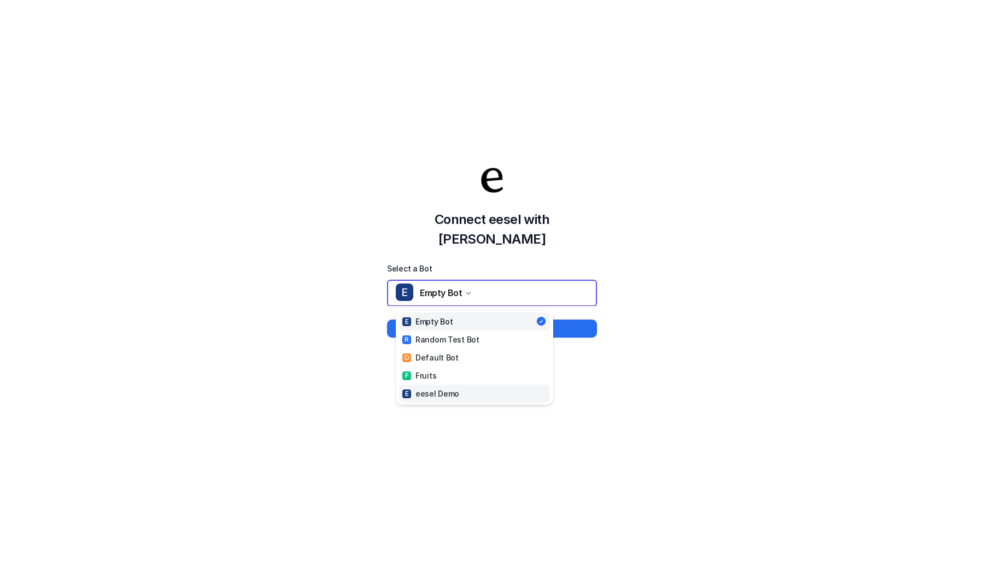
click at [434, 390] on link "E eesel Demo" at bounding box center [474, 394] width 151 height 18
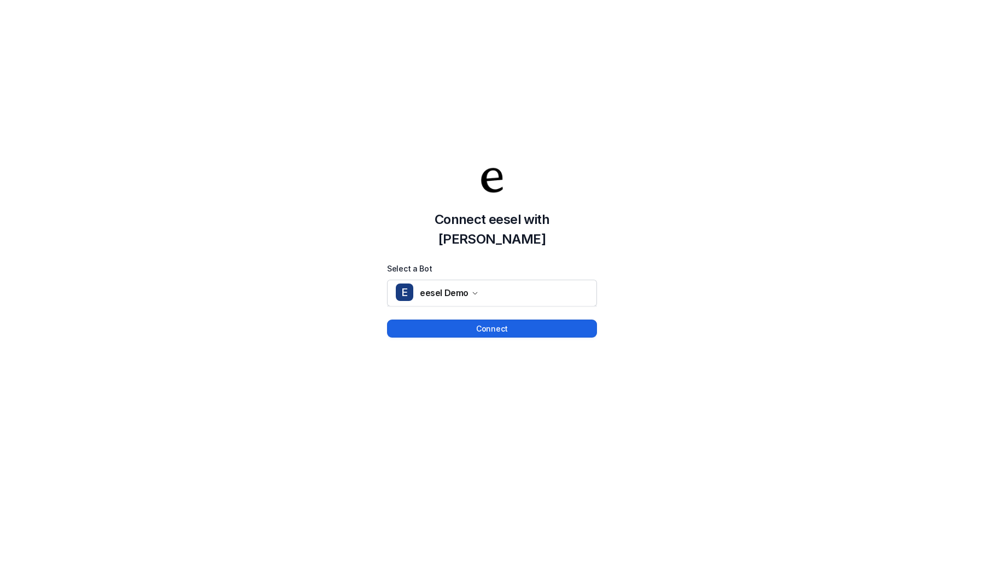
click at [492, 321] on button "Connect" at bounding box center [492, 329] width 210 height 18
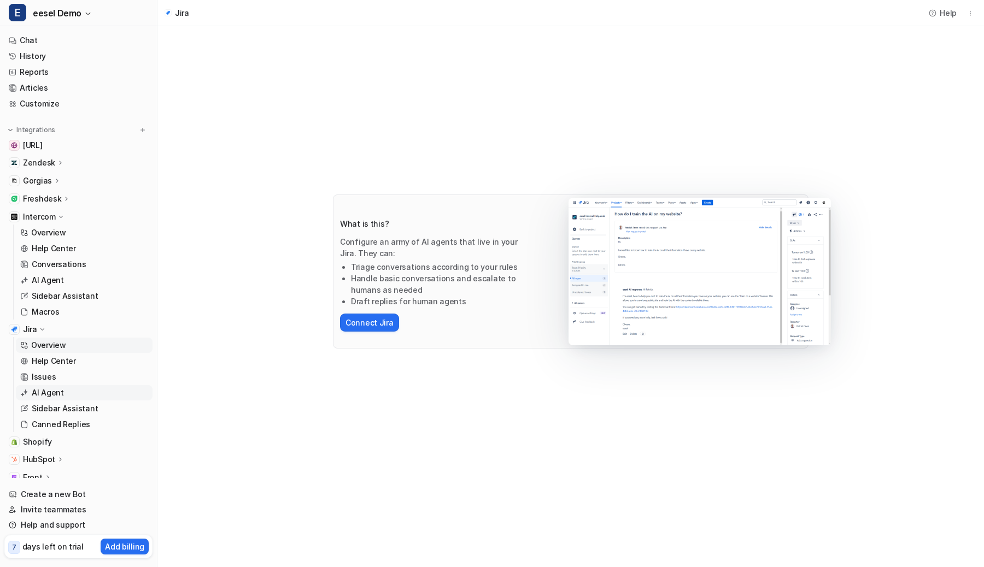
click at [89, 345] on link "Overview" at bounding box center [84, 345] width 137 height 15
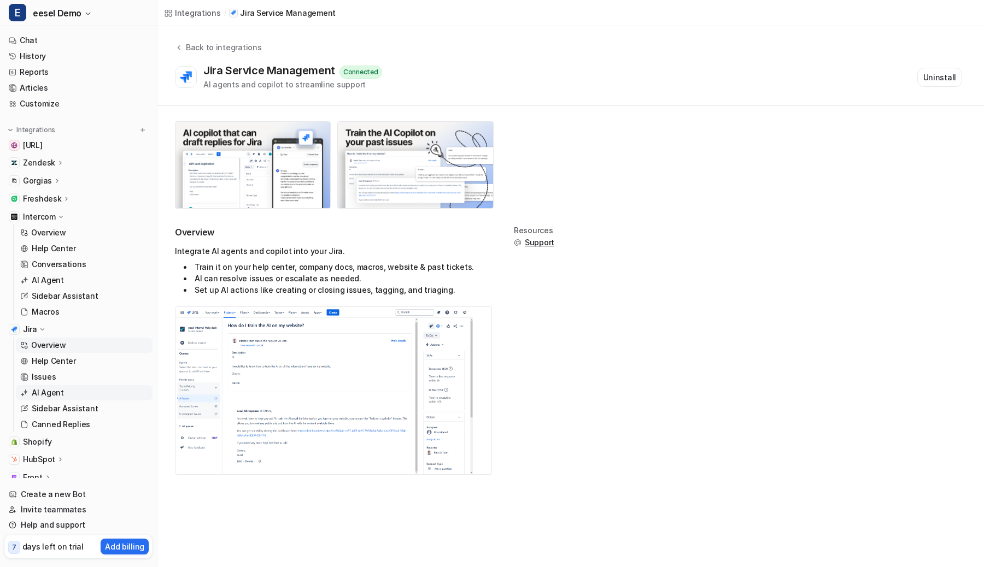
click at [52, 387] on p "AI Agent" at bounding box center [48, 392] width 32 height 11
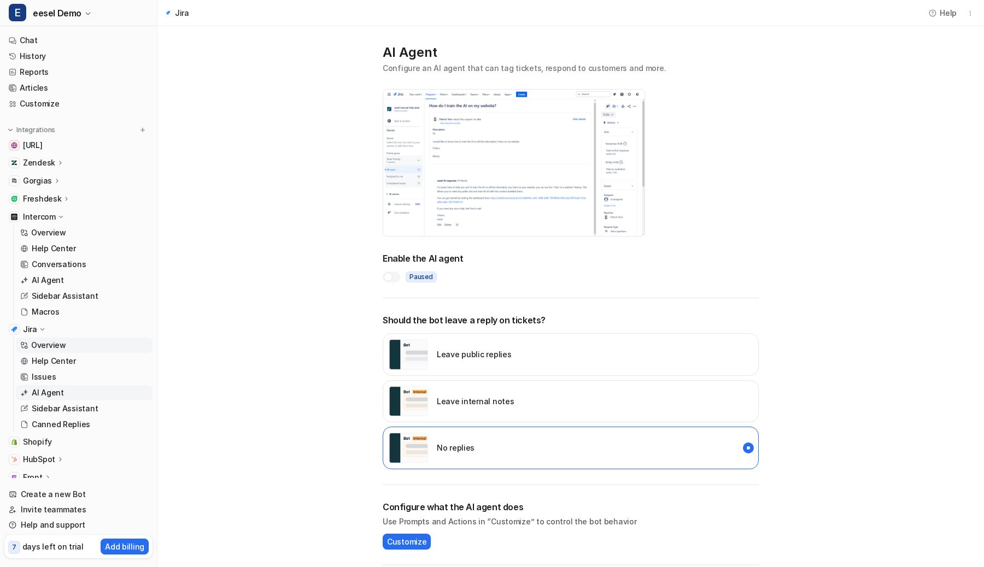
click at [58, 347] on p "Overview" at bounding box center [48, 345] width 35 height 11
